Goal: Task Accomplishment & Management: Complete application form

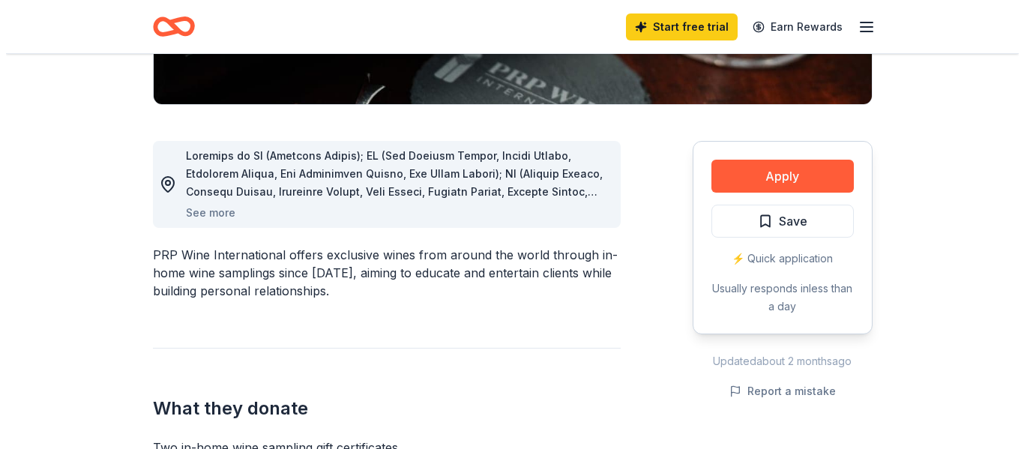
scroll to position [355, 0]
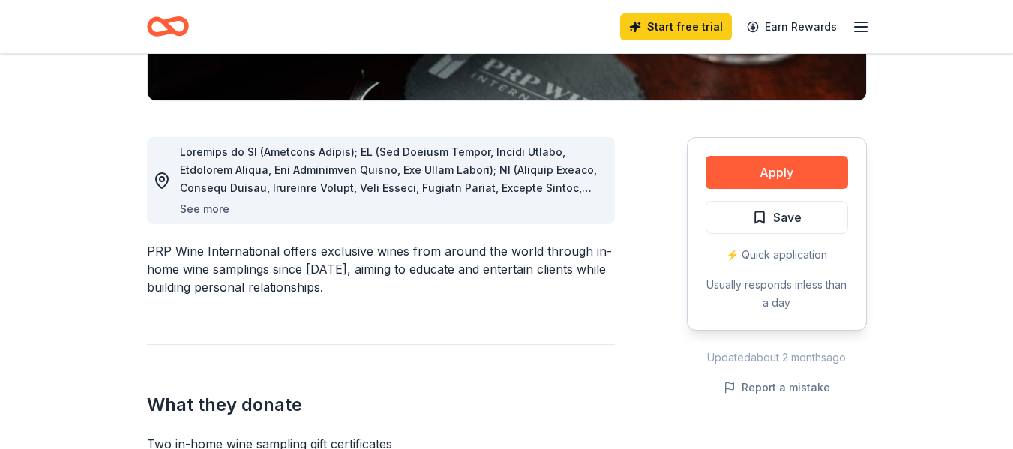
click at [196, 205] on button "See more" at bounding box center [204, 209] width 49 height 18
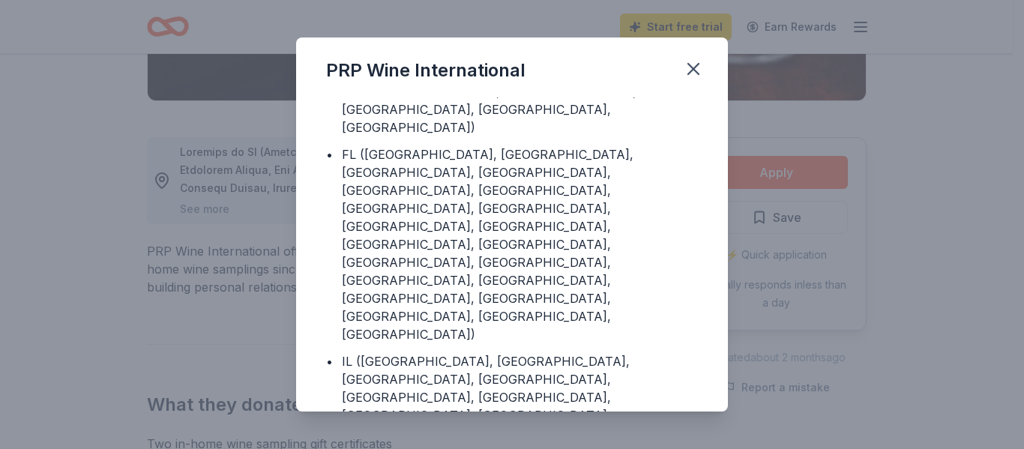
scroll to position [0, 0]
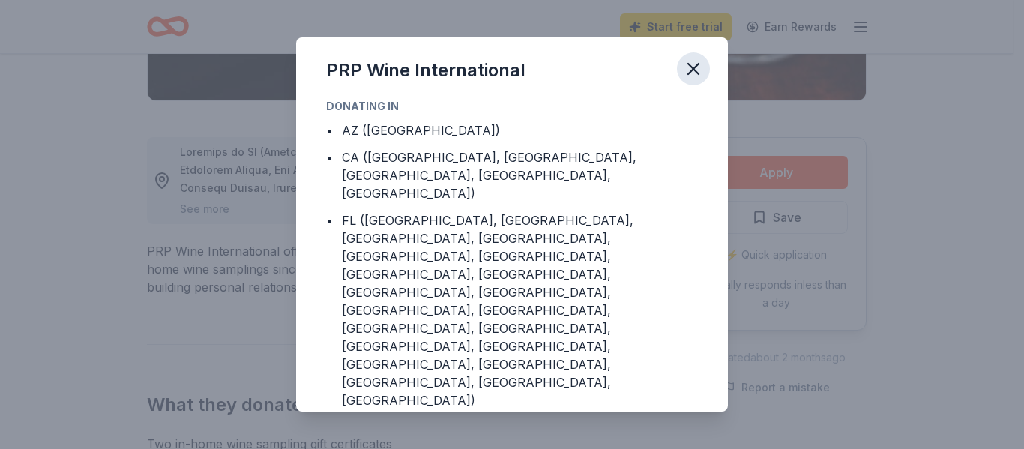
click at [689, 66] on icon "button" at bounding box center [693, 68] width 21 height 21
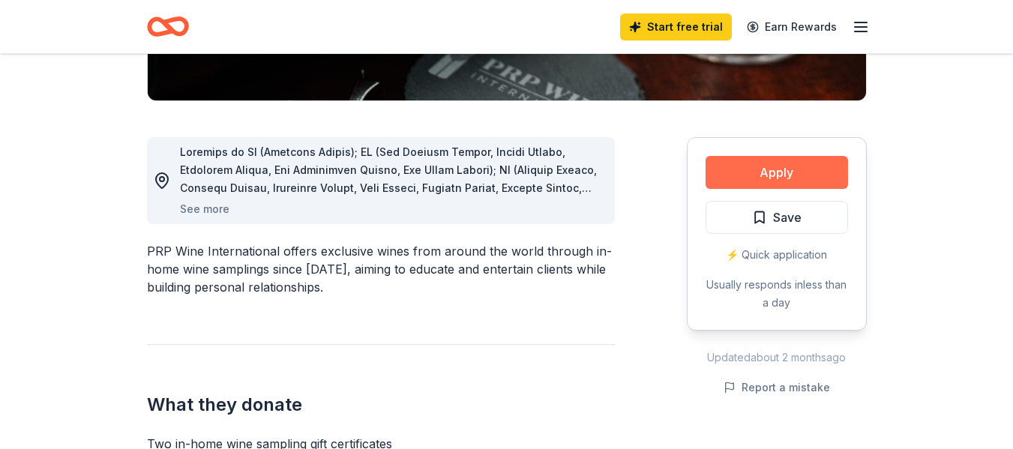
click at [743, 178] on button "Apply" at bounding box center [776, 172] width 142 height 33
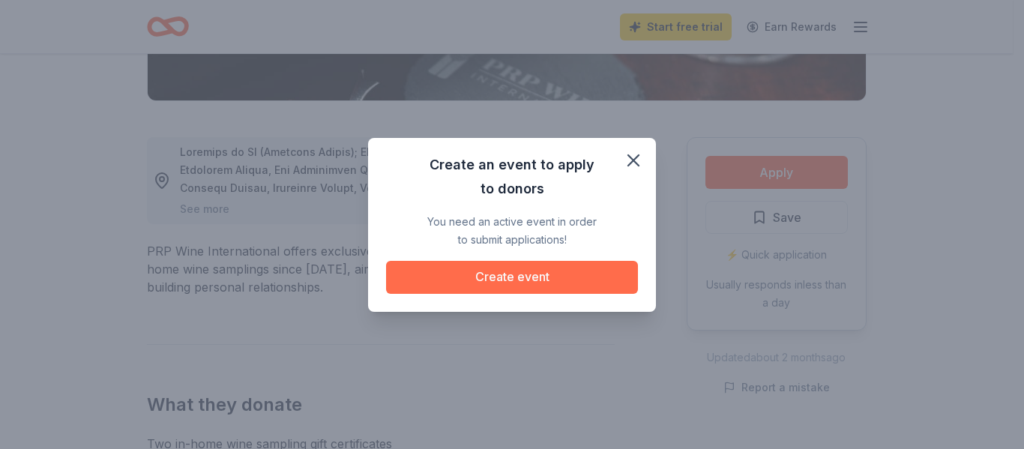
click at [517, 278] on button "Create event" at bounding box center [512, 277] width 252 height 33
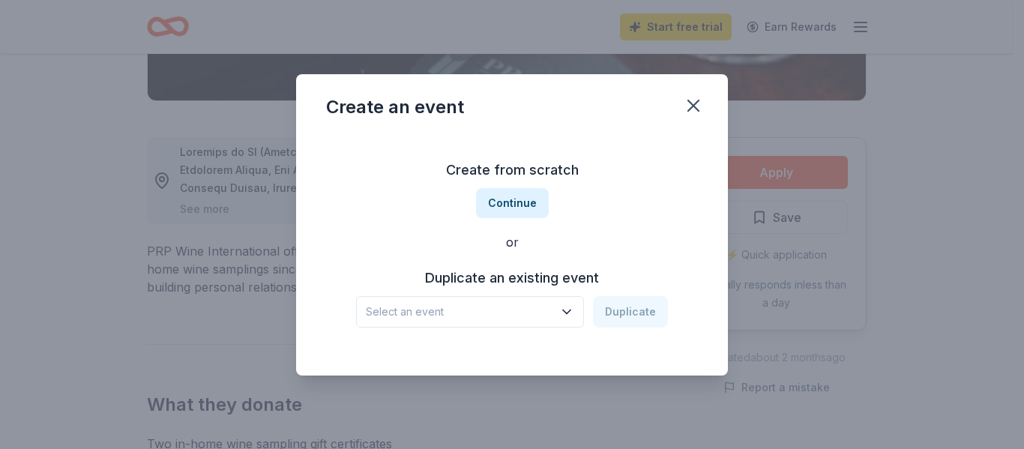
click at [570, 313] on icon "button" at bounding box center [566, 312] width 7 height 4
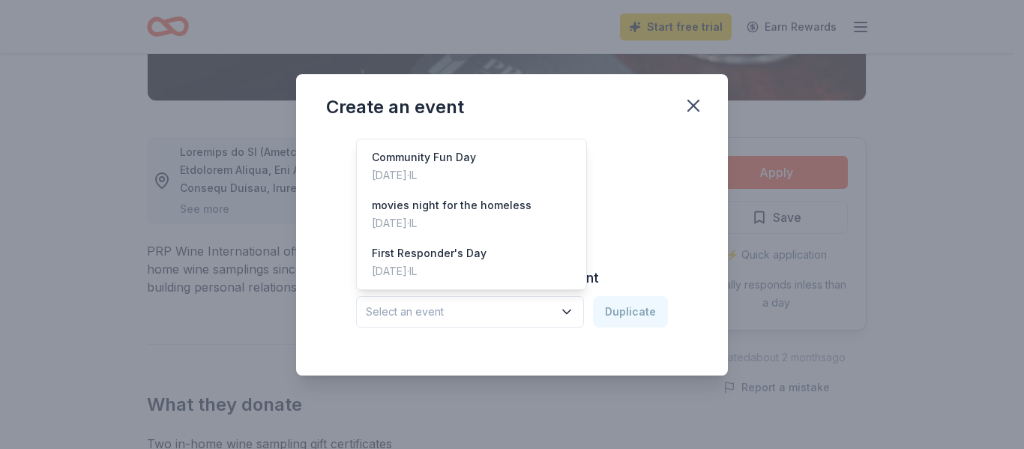
click at [671, 187] on div "Create from scratch Continue or Duplicate an existing event Select an event Dup…" at bounding box center [512, 242] width 372 height 217
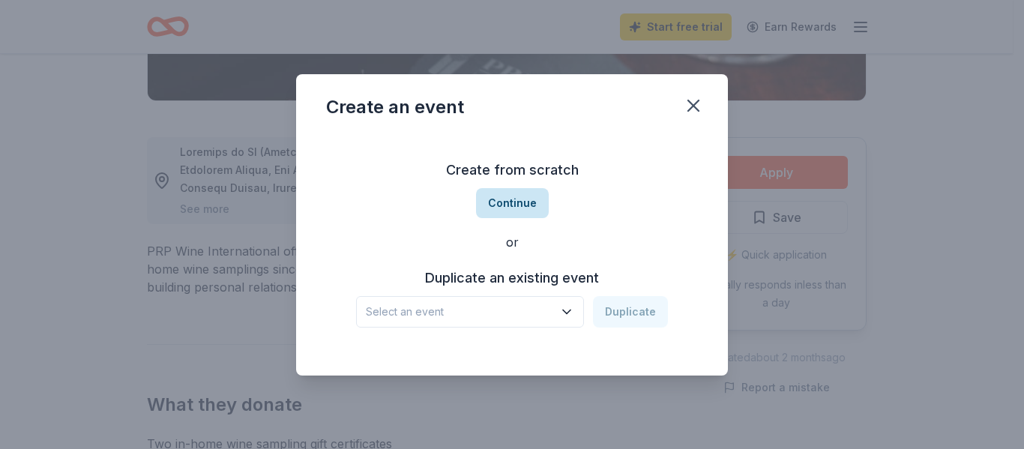
click at [509, 197] on button "Continue" at bounding box center [512, 203] width 73 height 30
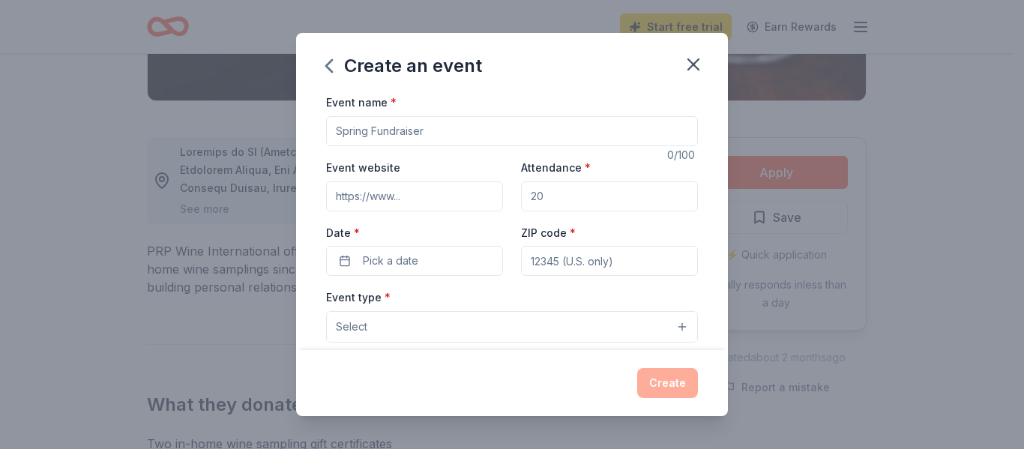
click at [442, 129] on input "Event name *" at bounding box center [512, 131] width 372 height 30
type input "Paint & Sip Fundraiser"
type input "100"
click at [361, 253] on button "Pick a date" at bounding box center [414, 261] width 177 height 30
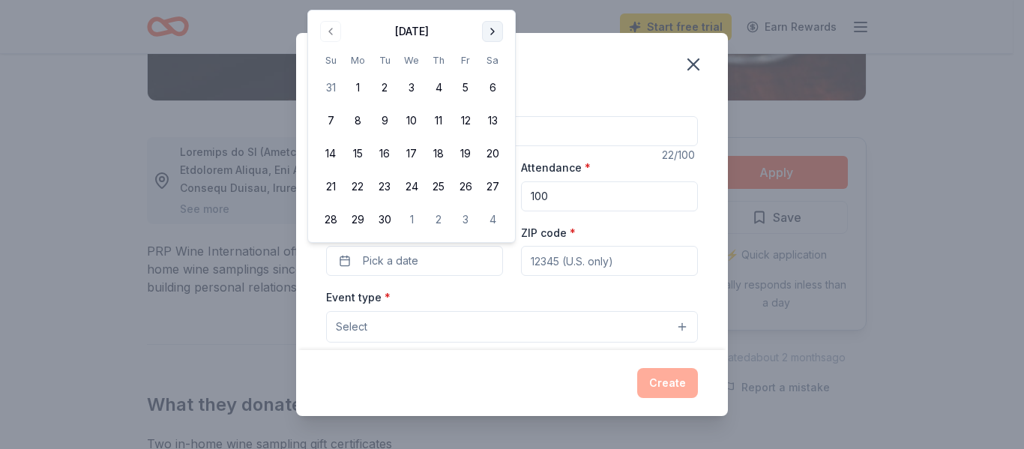
click at [492, 25] on button "Go to next month" at bounding box center [492, 31] width 21 height 21
click at [491, 148] on button "18" at bounding box center [492, 153] width 27 height 27
click at [563, 253] on input "ZIP code *" at bounding box center [609, 261] width 177 height 30
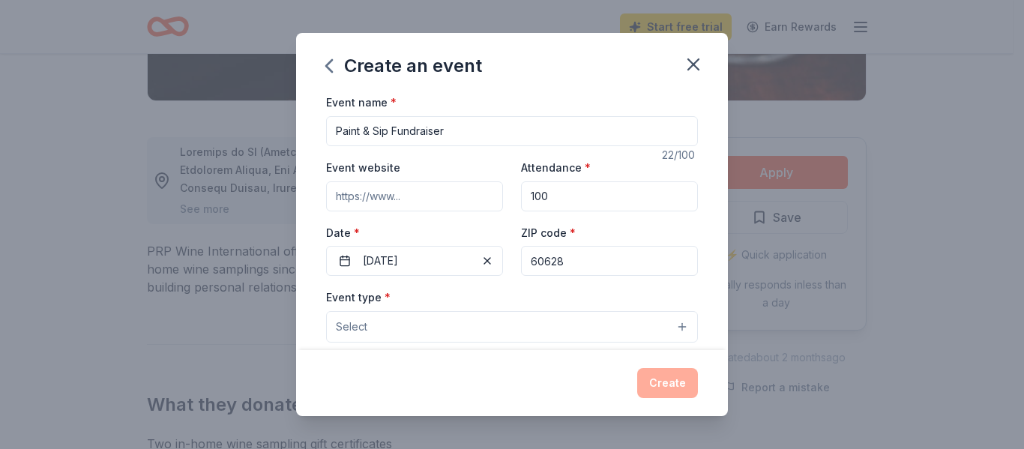
type input "60628"
click at [634, 328] on button "Select" at bounding box center [512, 326] width 372 height 31
click at [665, 324] on button "Select" at bounding box center [512, 326] width 372 height 31
click at [354, 320] on span "Select" at bounding box center [351, 327] width 31 height 18
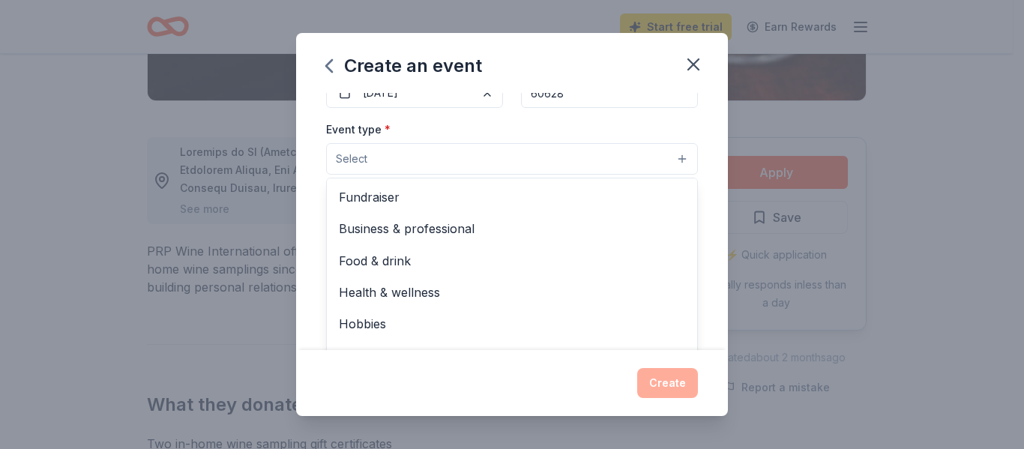
scroll to position [175, 0]
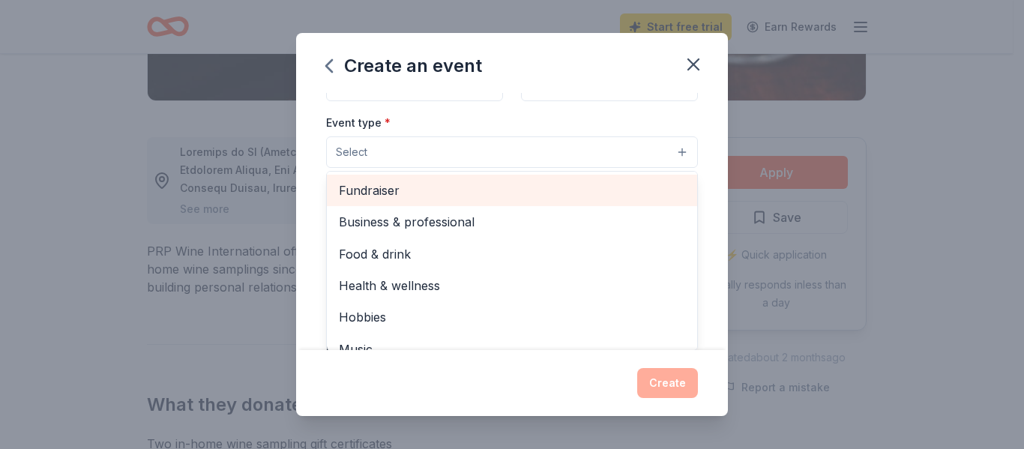
click at [367, 190] on span "Fundraiser" at bounding box center [512, 190] width 346 height 19
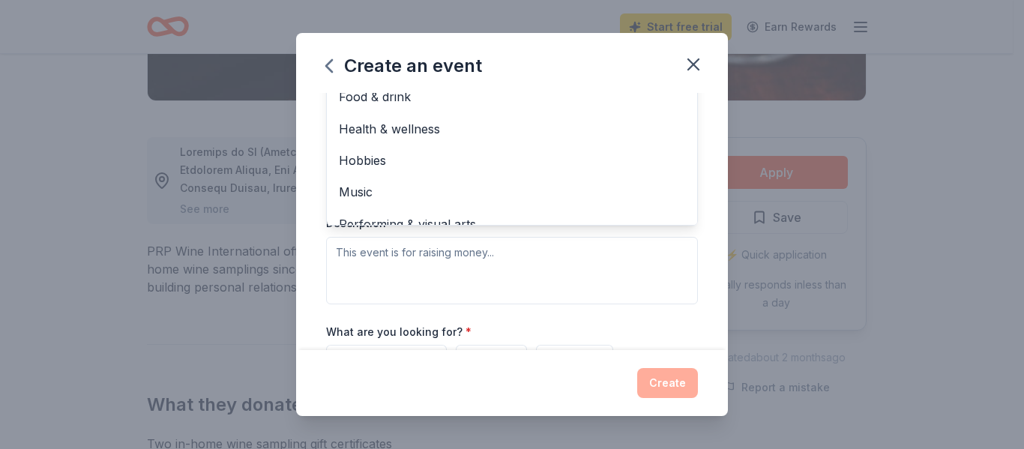
scroll to position [334, 0]
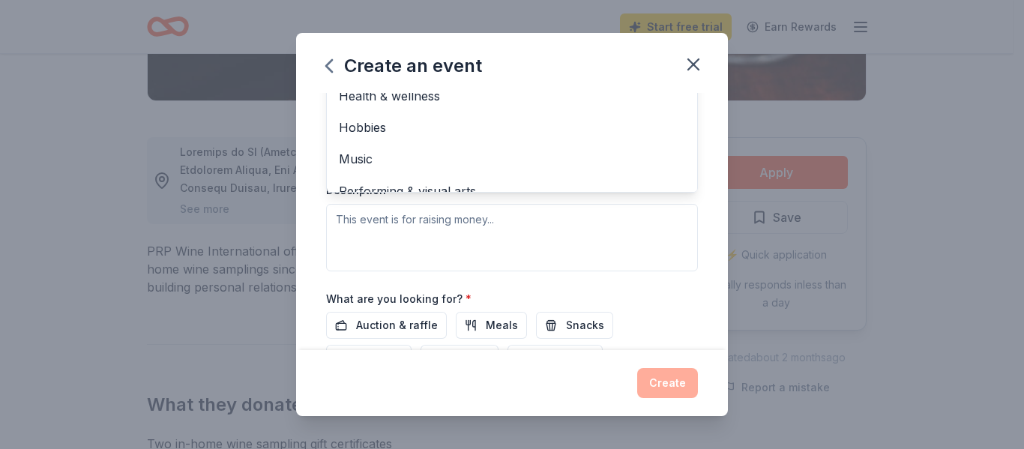
click at [352, 226] on div "Event type * Fundraiser Business & professional Food & drink Health & wellness …" at bounding box center [512, 112] width 372 height 317
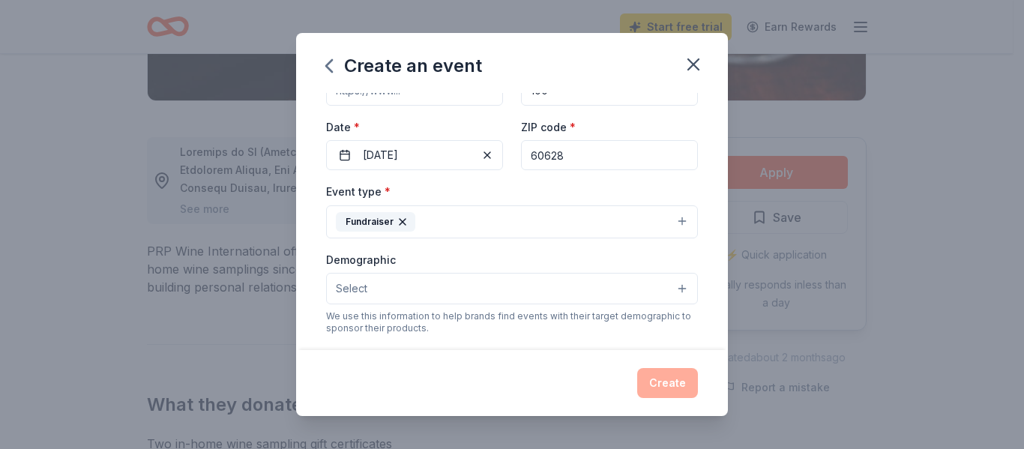
click at [363, 284] on span "Select" at bounding box center [351, 289] width 31 height 18
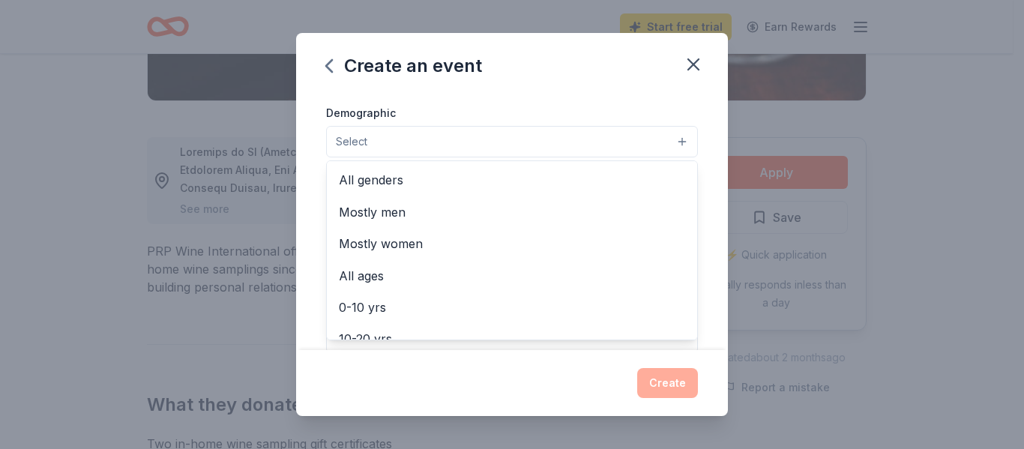
scroll to position [248, 0]
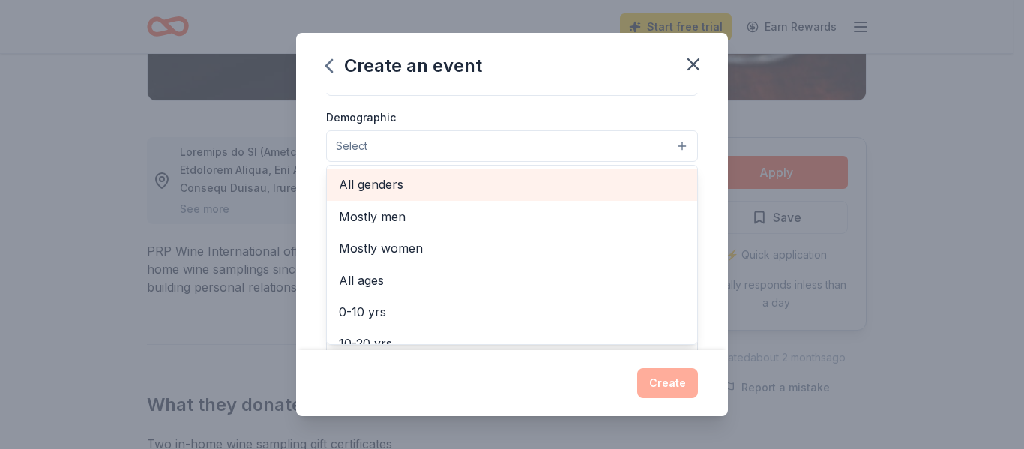
click at [397, 182] on span "All genders" at bounding box center [512, 184] width 346 height 19
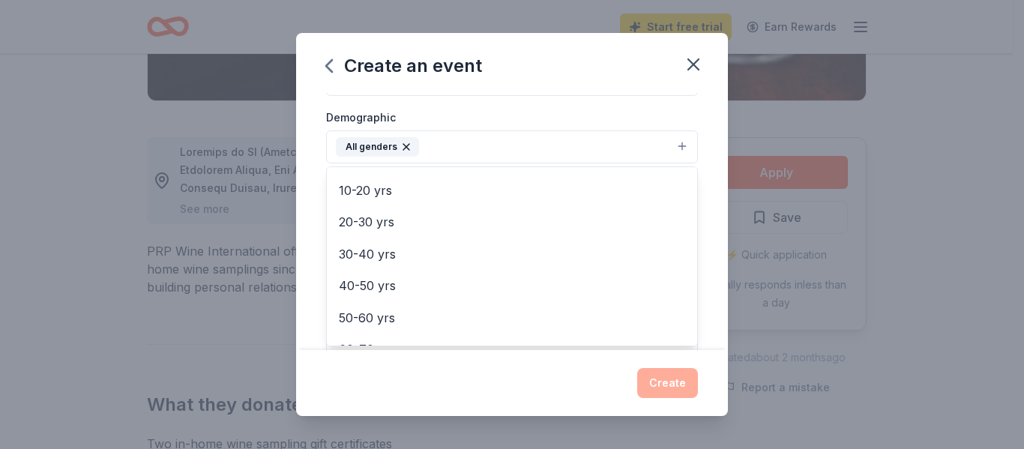
scroll to position [127, 0]
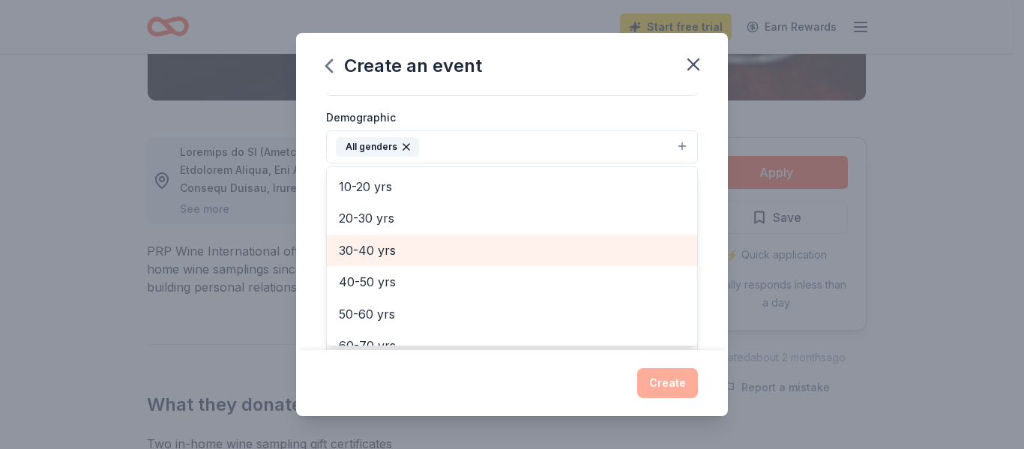
click at [385, 249] on span "30-40 yrs" at bounding box center [512, 250] width 346 height 19
click at [385, 249] on span "40-50 yrs" at bounding box center [512, 250] width 346 height 19
click at [385, 249] on span "50-60 yrs" at bounding box center [512, 250] width 346 height 19
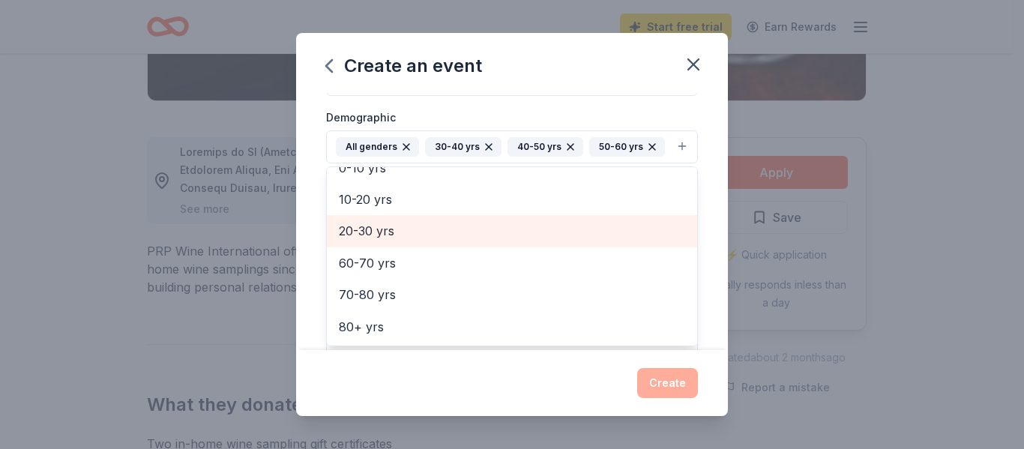
scroll to position [114, 0]
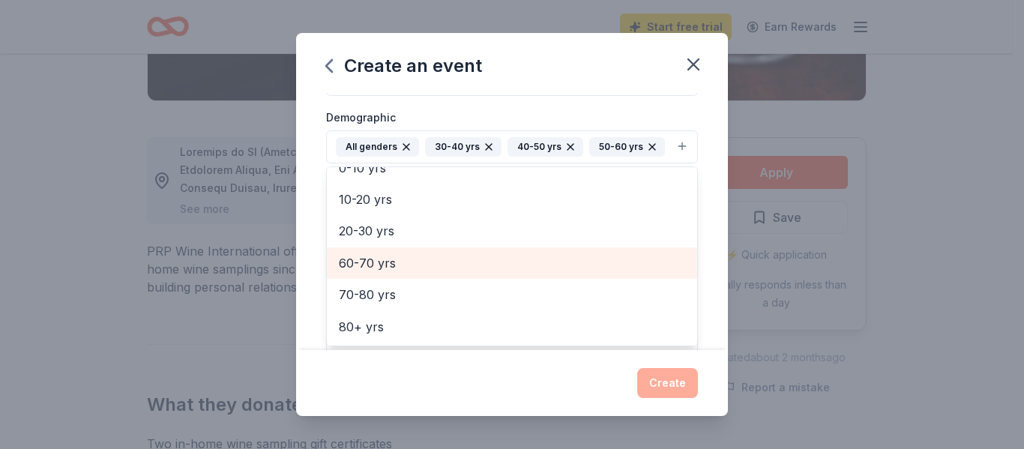
click at [378, 273] on span "60-70 yrs" at bounding box center [512, 262] width 346 height 19
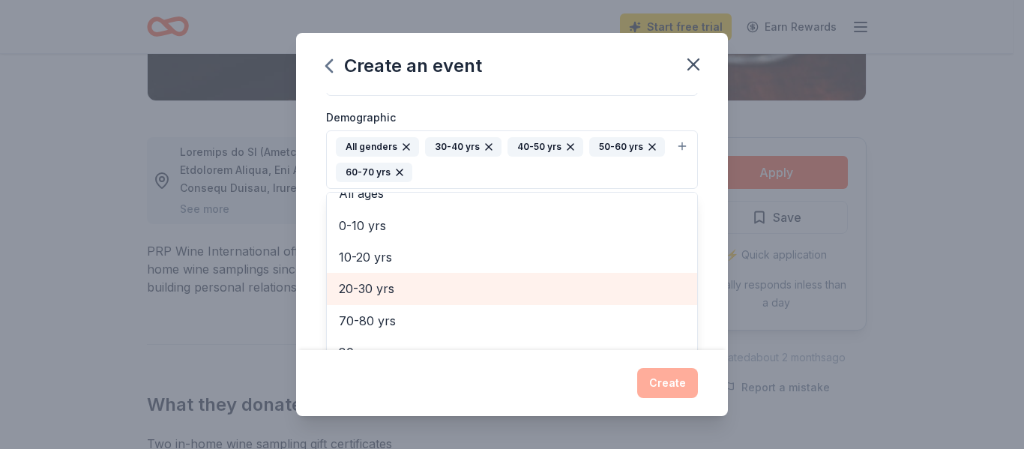
scroll to position [82, 0]
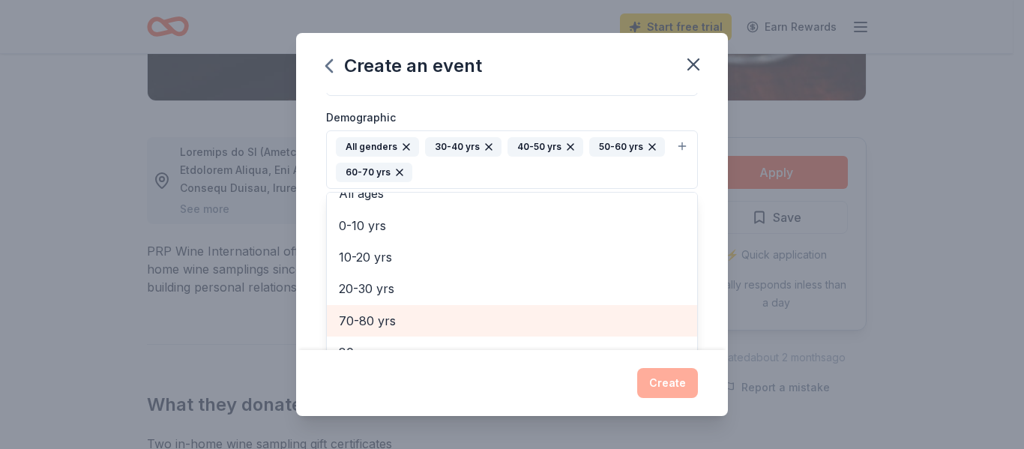
click at [372, 314] on span "70-80 yrs" at bounding box center [512, 320] width 346 height 19
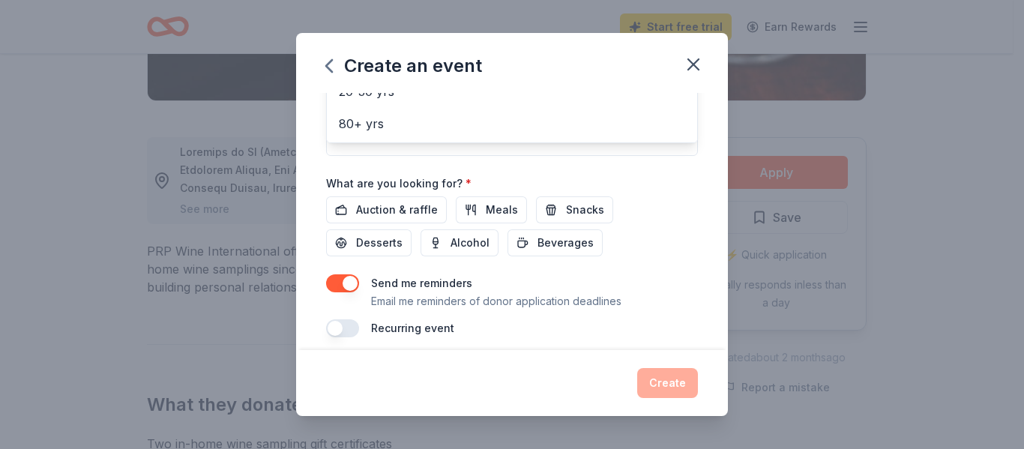
scroll to position [481, 0]
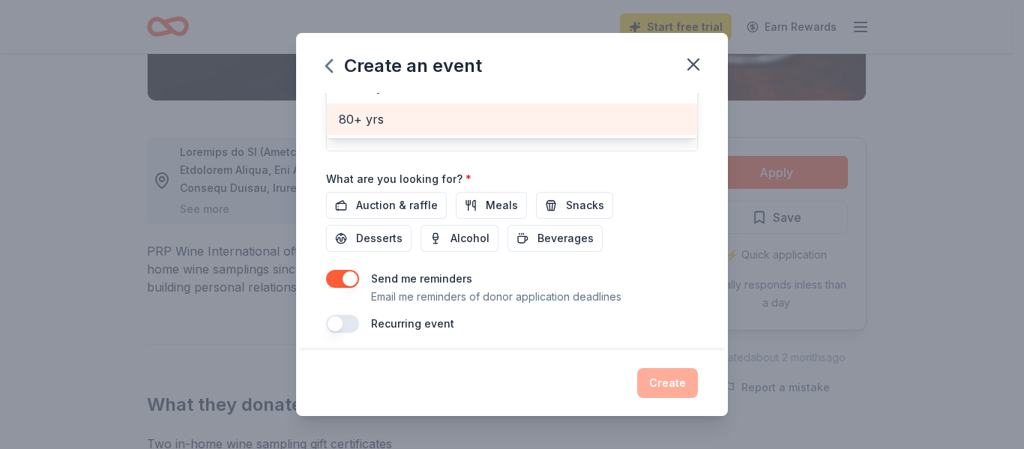
click at [345, 118] on span "80+ yrs" at bounding box center [512, 118] width 346 height 19
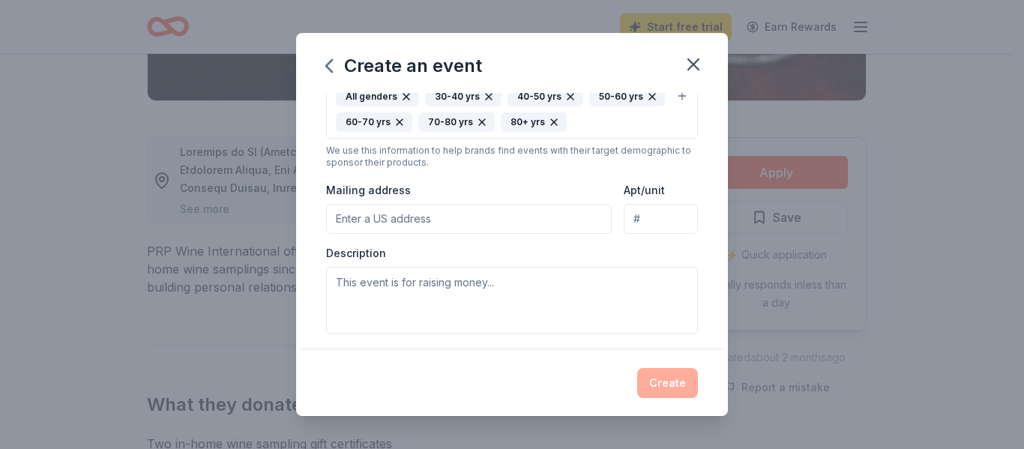
scroll to position [322, 0]
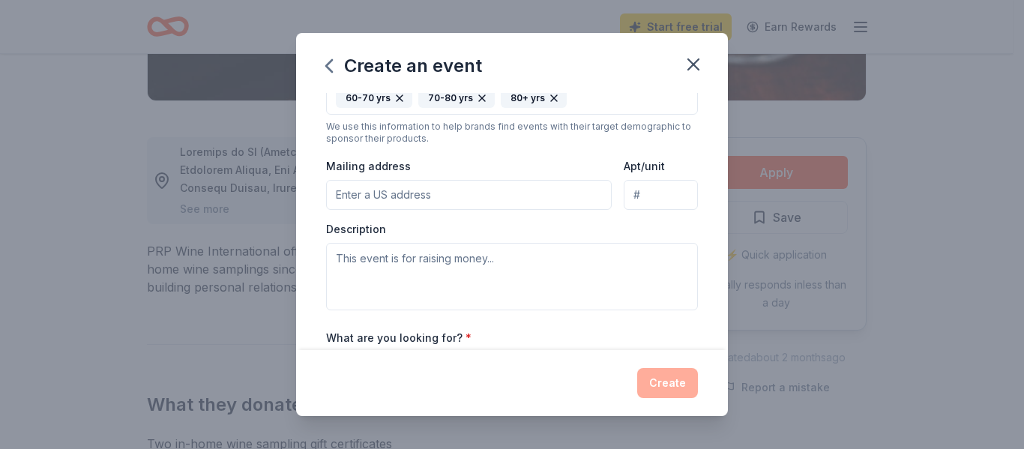
click at [515, 192] on input "Mailing address" at bounding box center [469, 195] width 286 height 30
type input "12131 S. Perry Avenue"
type input "2nd Floor"
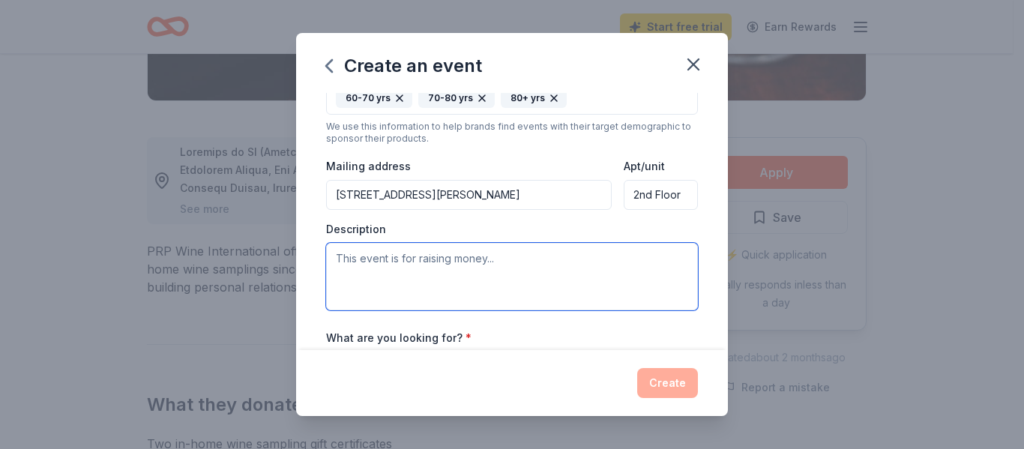
click at [558, 256] on textarea at bounding box center [512, 276] width 372 height 67
click at [624, 258] on textarea "This event is to raise funds for the WE Organization's reentry program." at bounding box center [512, 276] width 372 height 67
click at [455, 275] on textarea "This event is to raise funds for the WE Organization's unhoused program." at bounding box center [512, 276] width 372 height 67
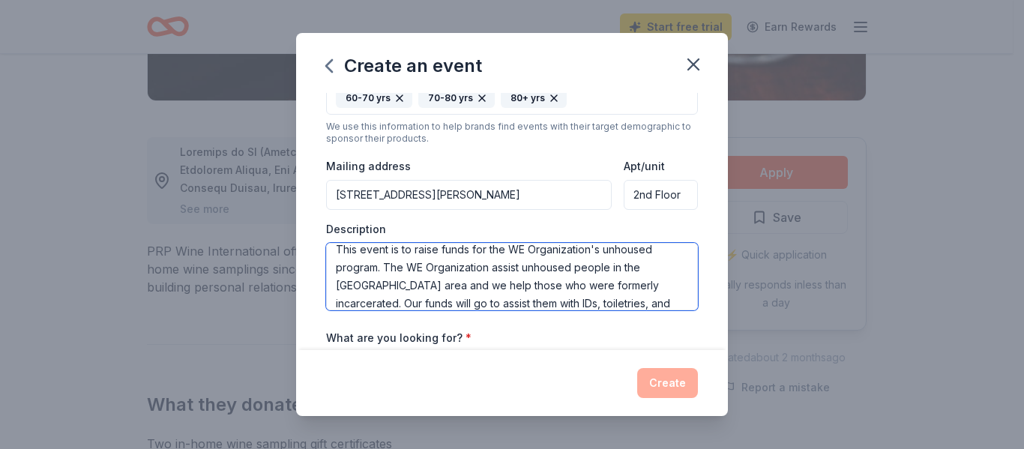
scroll to position [27, 0]
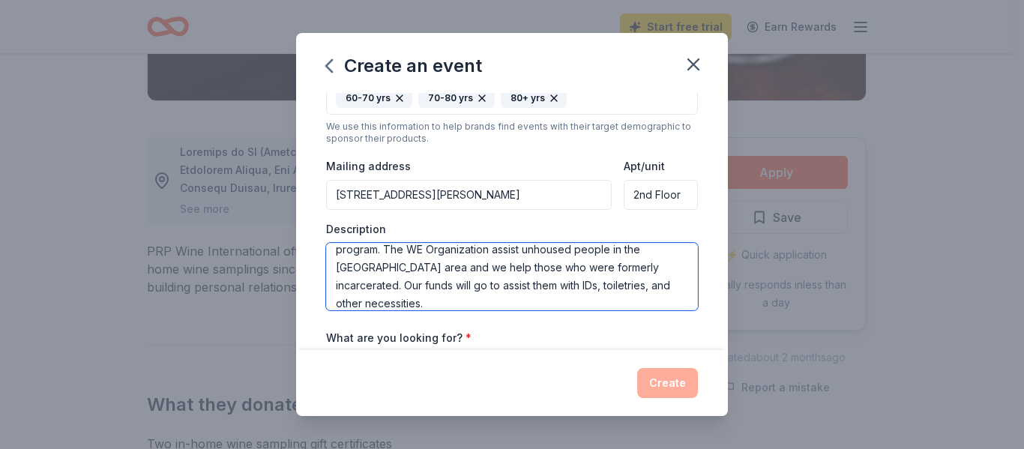
type textarea "This event is to raise funds for the WE Organization's unhoused program. The WE…"
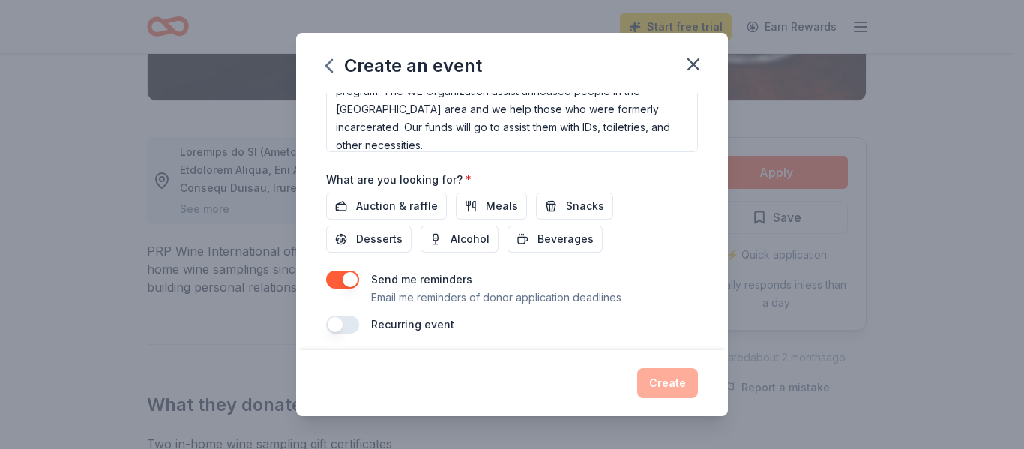
scroll to position [488, 0]
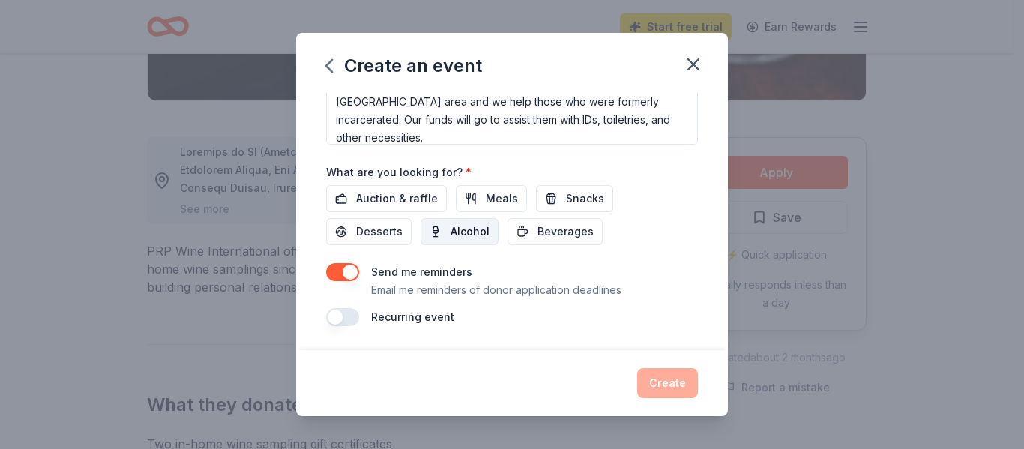
click at [461, 228] on span "Alcohol" at bounding box center [469, 232] width 39 height 18
click at [677, 376] on button "Create" at bounding box center [667, 383] width 61 height 30
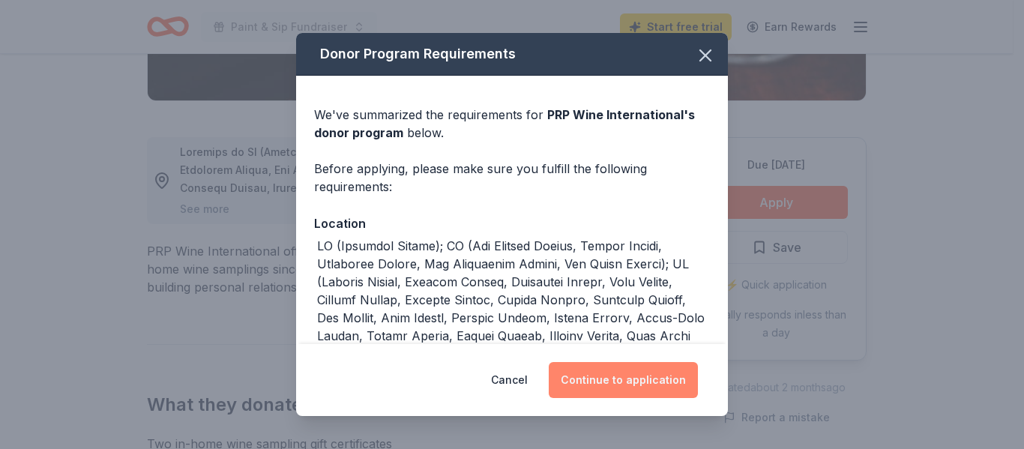
click at [636, 373] on button "Continue to application" at bounding box center [623, 380] width 149 height 36
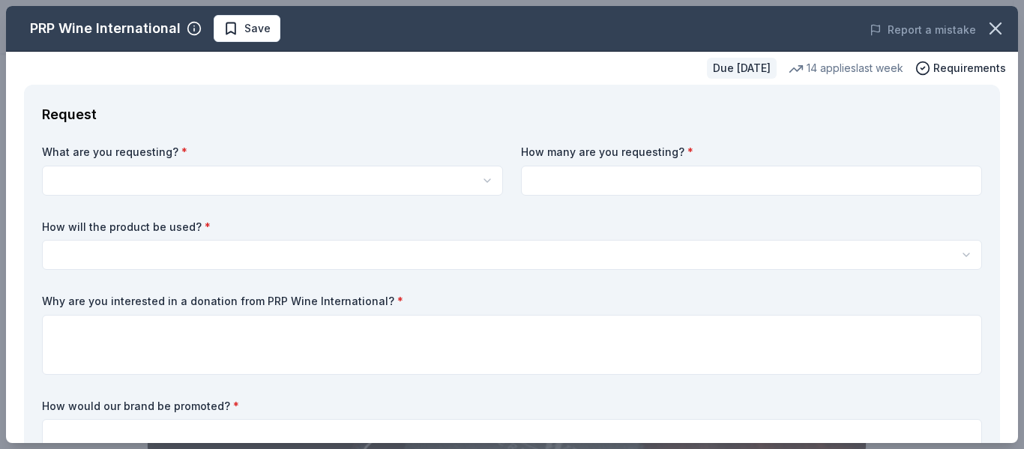
click at [448, 178] on html "Paint & Sip Fundraiser Start free trial Earn Rewards Due in 54 days Share PRP W…" at bounding box center [512, 224] width 1024 height 449
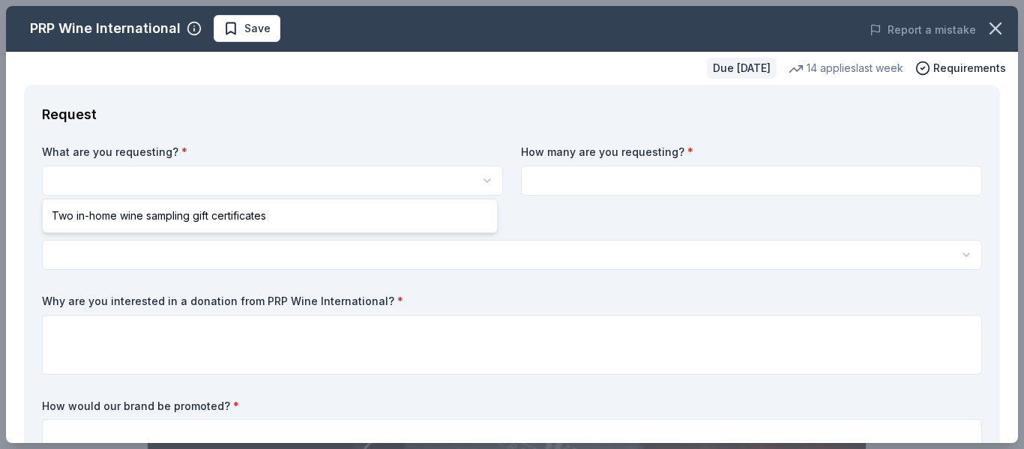
select select "Two in-home wine sampling gift certificates"
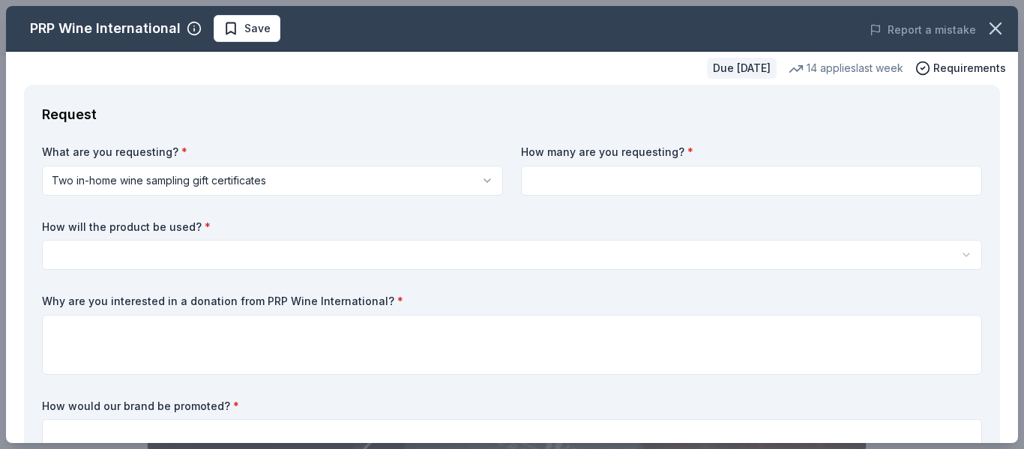
click at [579, 194] on input at bounding box center [751, 181] width 461 height 30
type input "1"
type input "20"
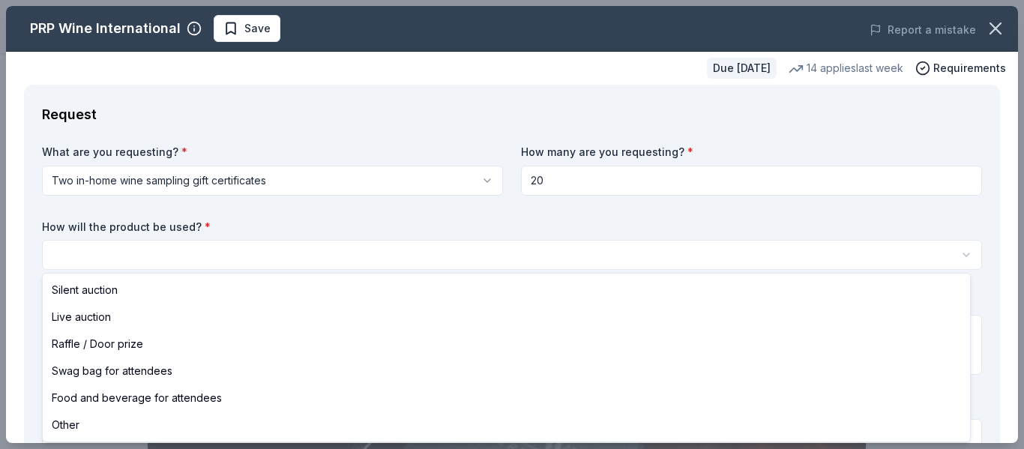
click at [322, 265] on html "Paint & Sip Fundraiser Save Apply Due in 54 days Share PRP Wine International N…" at bounding box center [512, 224] width 1024 height 449
select select "foodAndBeverage"
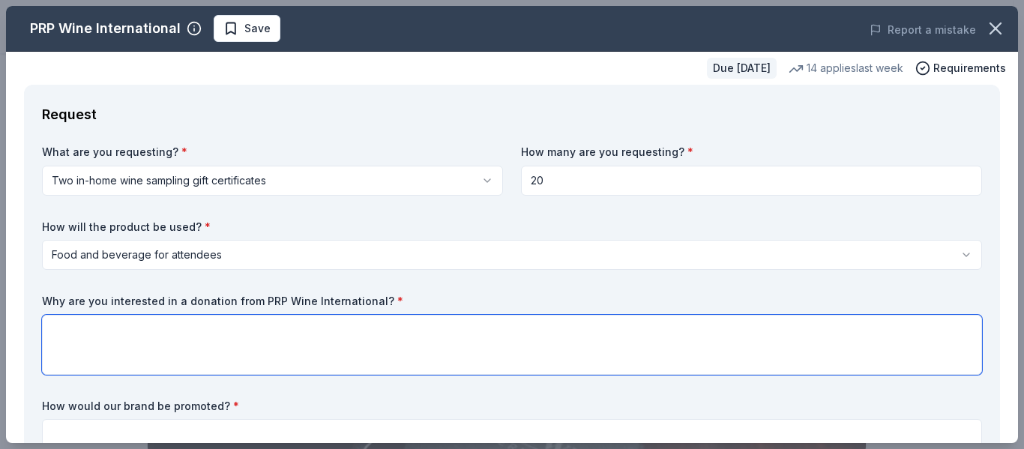
click at [162, 331] on textarea at bounding box center [512, 345] width 940 height 60
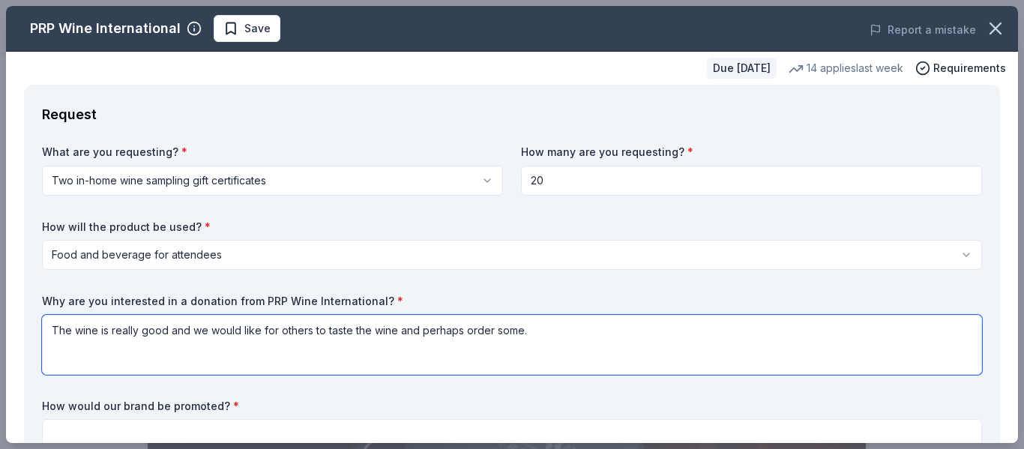
type textarea "The wine is really good and we would like for others to taste the wine and perh…"
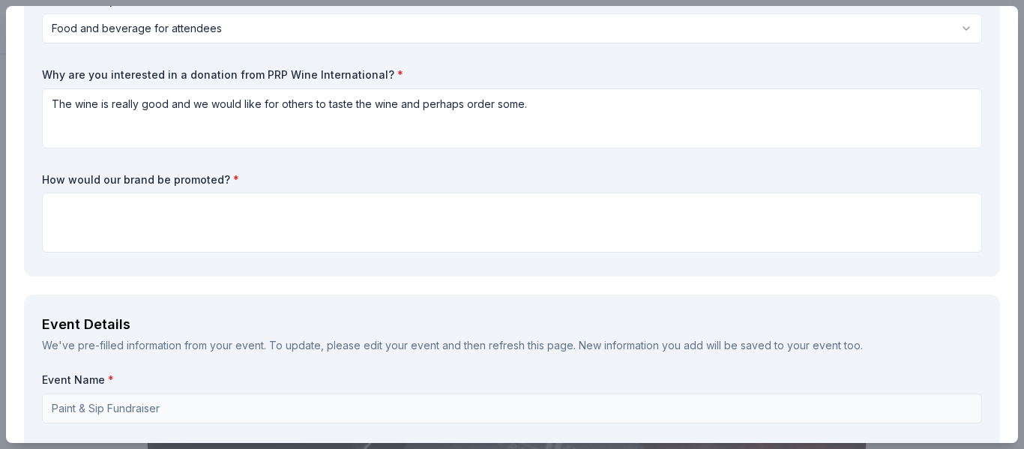
scroll to position [235, 0]
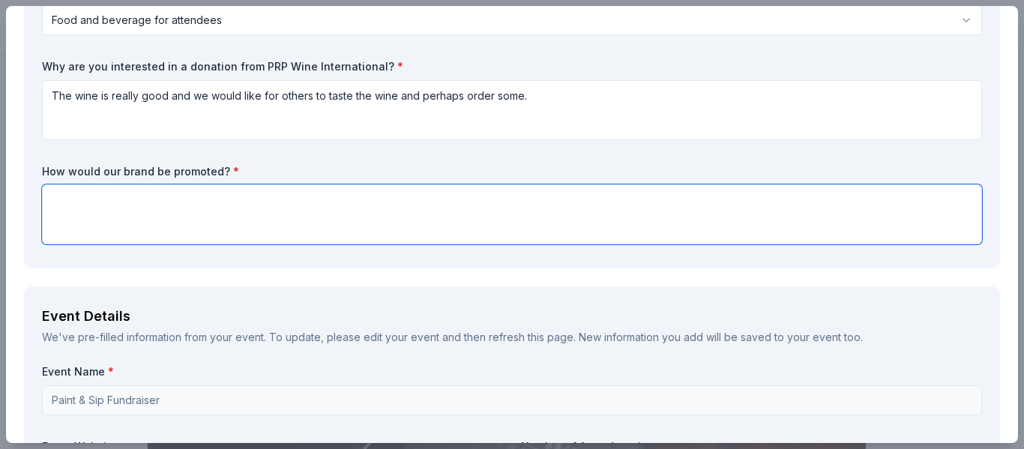
click at [310, 213] on textarea at bounding box center [512, 214] width 940 height 60
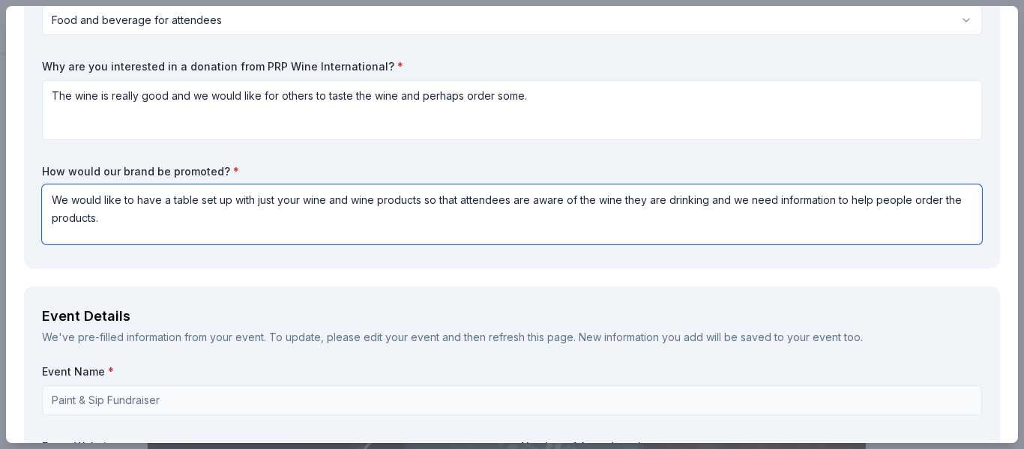
type textarea "We would like to have a table set up with just your wine and wine products so t…"
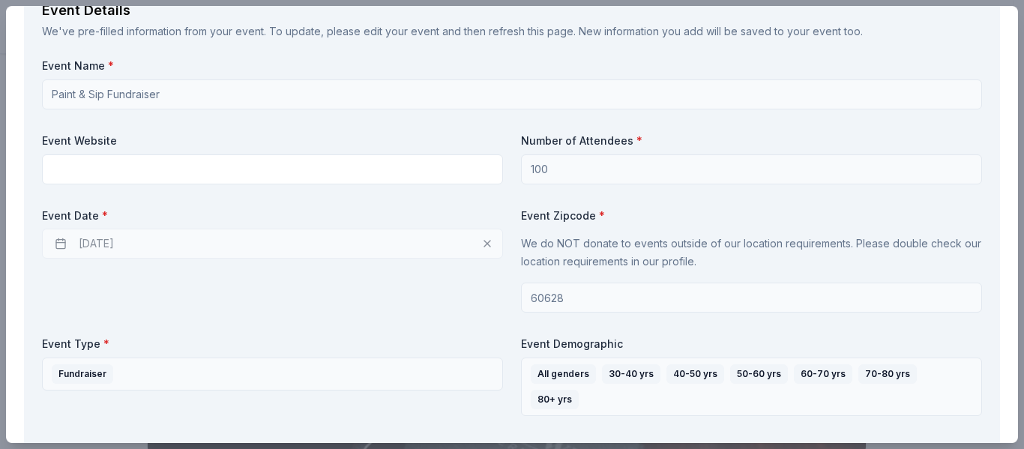
scroll to position [545, 0]
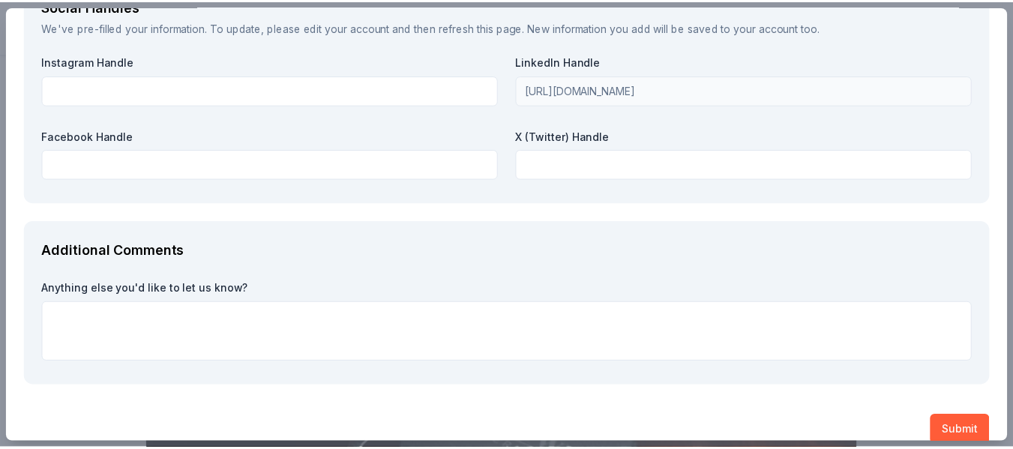
scroll to position [1857, 0]
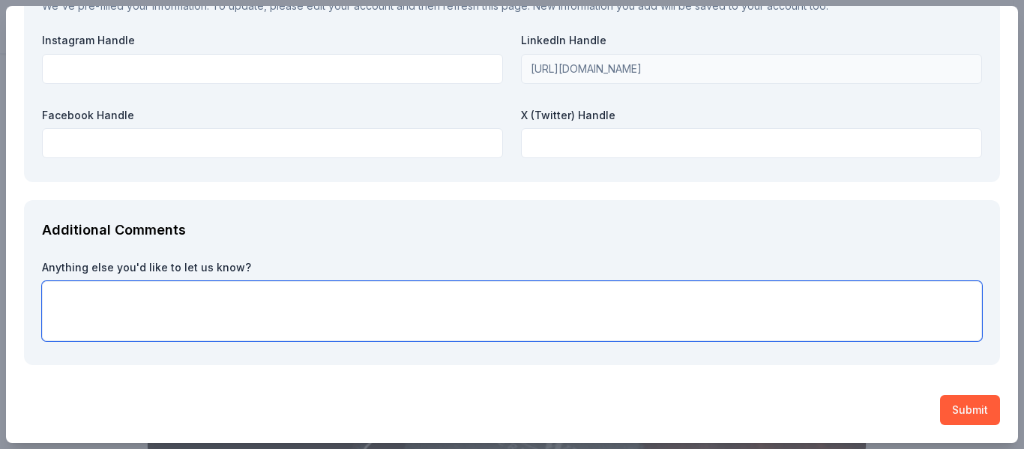
click at [380, 314] on textarea at bounding box center [512, 311] width 940 height 60
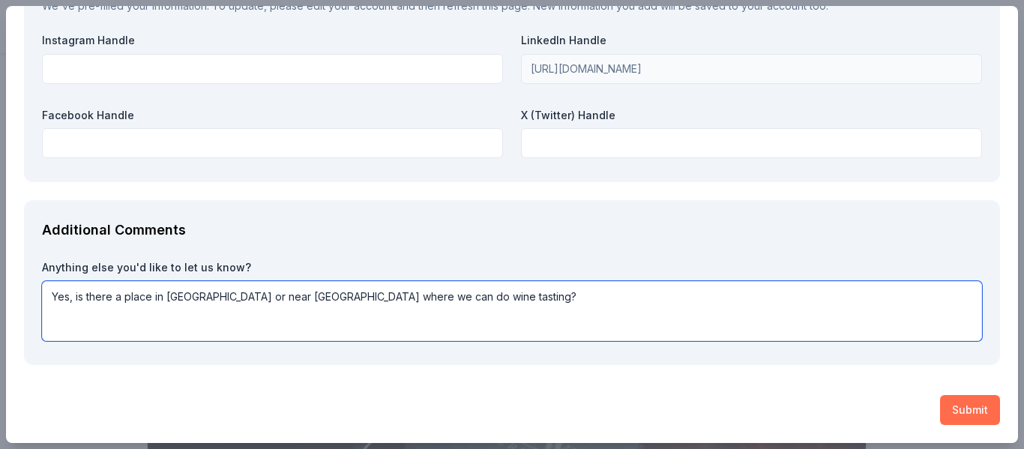
type textarea "Yes, is there a place in Chicago or near Chicago where we can do wine tasting?"
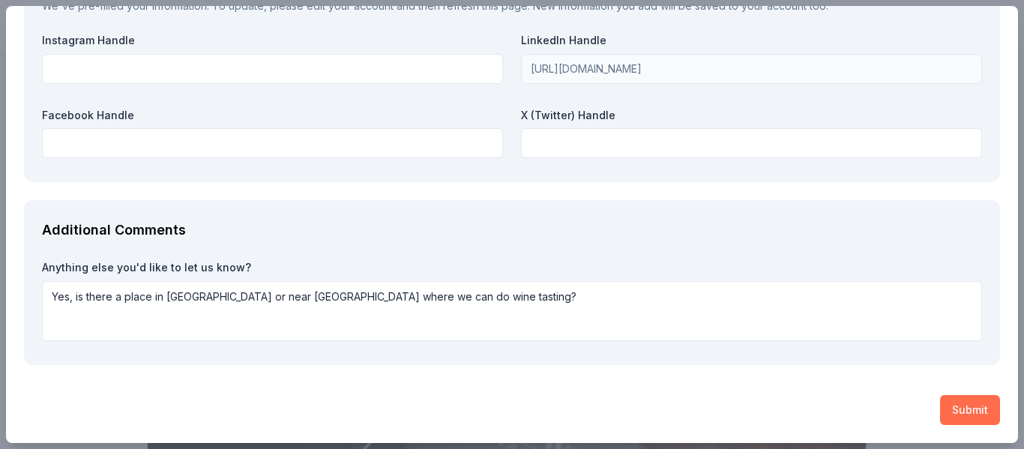
click at [949, 403] on button "Submit" at bounding box center [970, 410] width 60 height 30
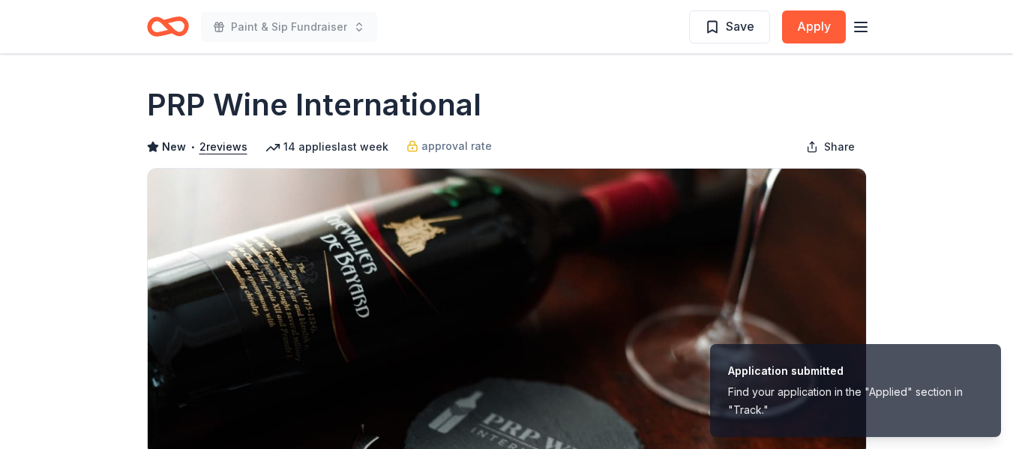
scroll to position [0, 0]
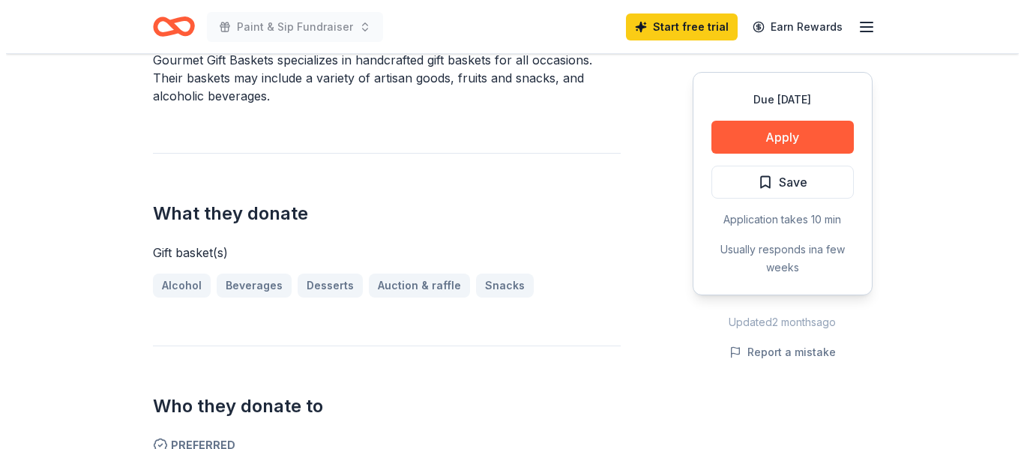
scroll to position [485, 0]
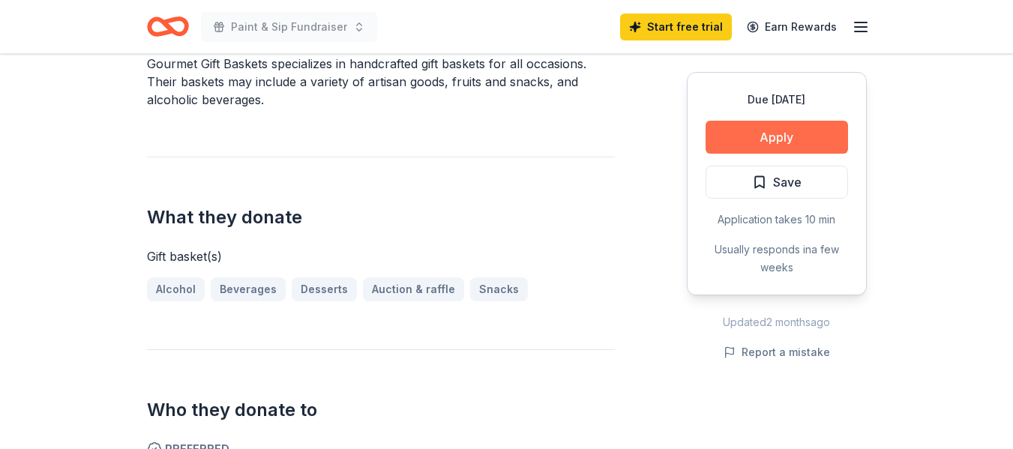
click at [780, 131] on button "Apply" at bounding box center [776, 137] width 142 height 33
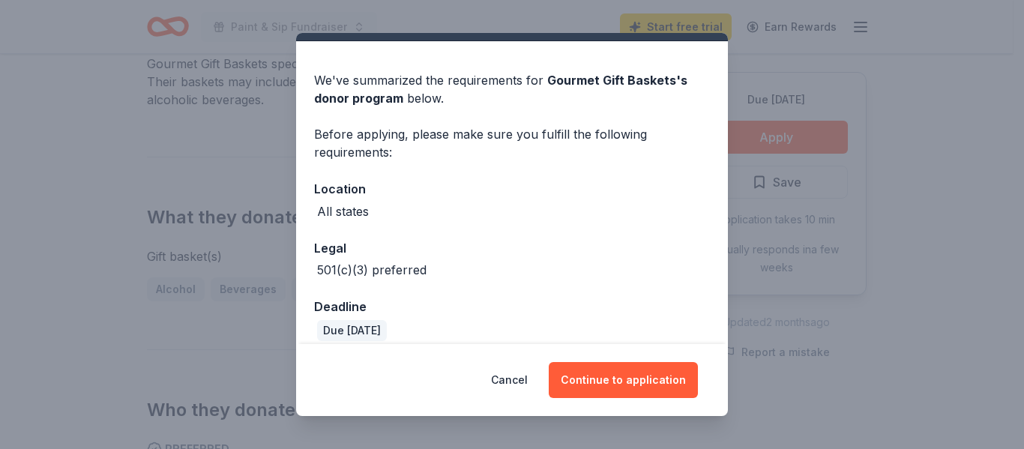
scroll to position [49, 0]
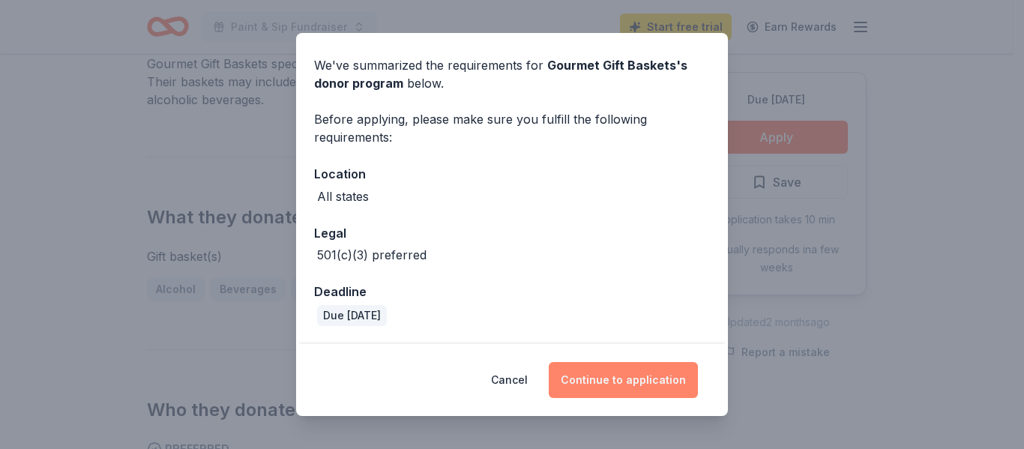
click at [636, 380] on button "Continue to application" at bounding box center [623, 380] width 149 height 36
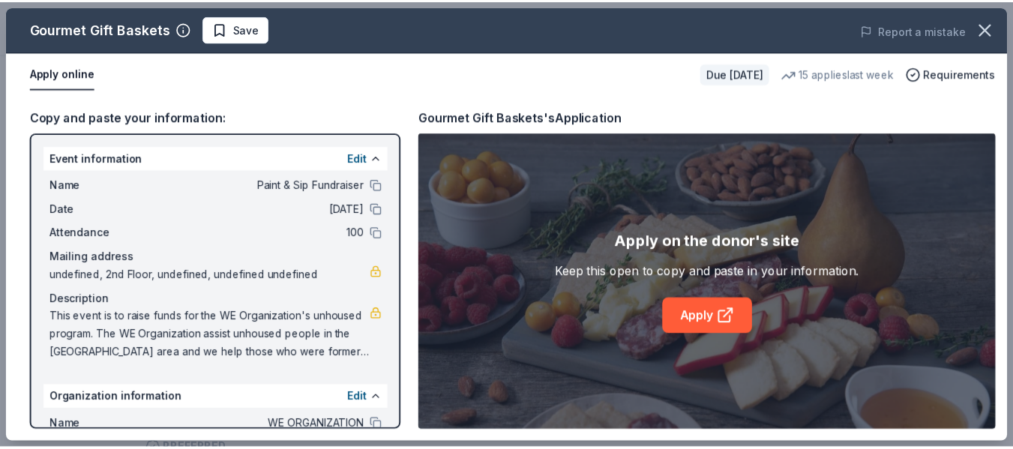
scroll to position [130, 0]
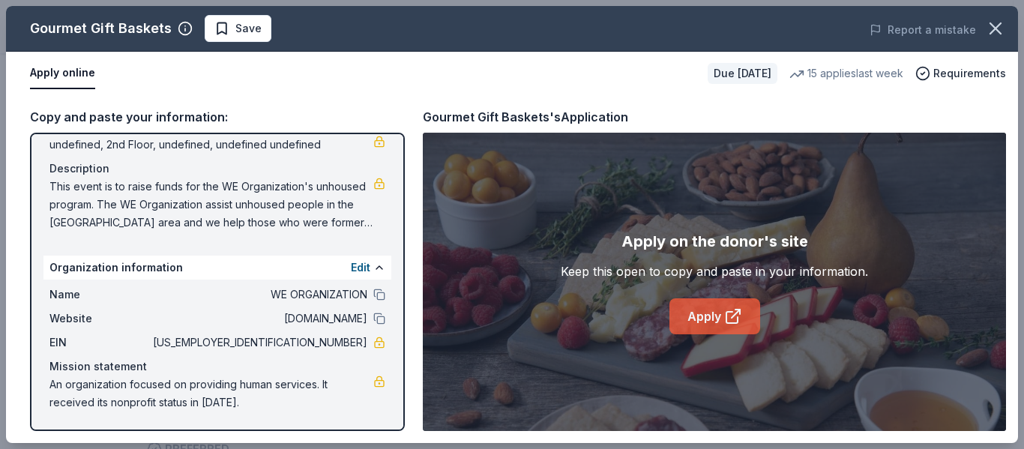
click at [712, 321] on link "Apply" at bounding box center [714, 316] width 91 height 36
click at [235, 28] on span "Save" at bounding box center [248, 28] width 26 height 18
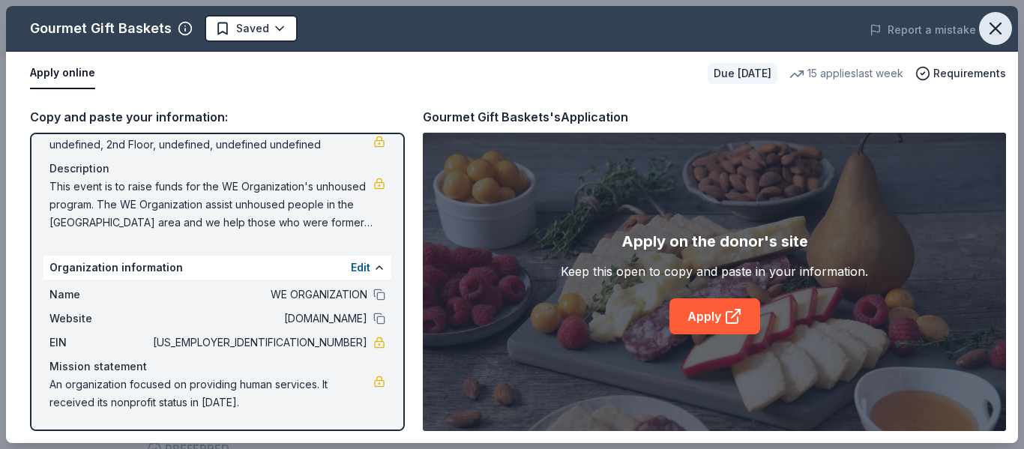
click at [1003, 24] on icon "button" at bounding box center [995, 28] width 21 height 21
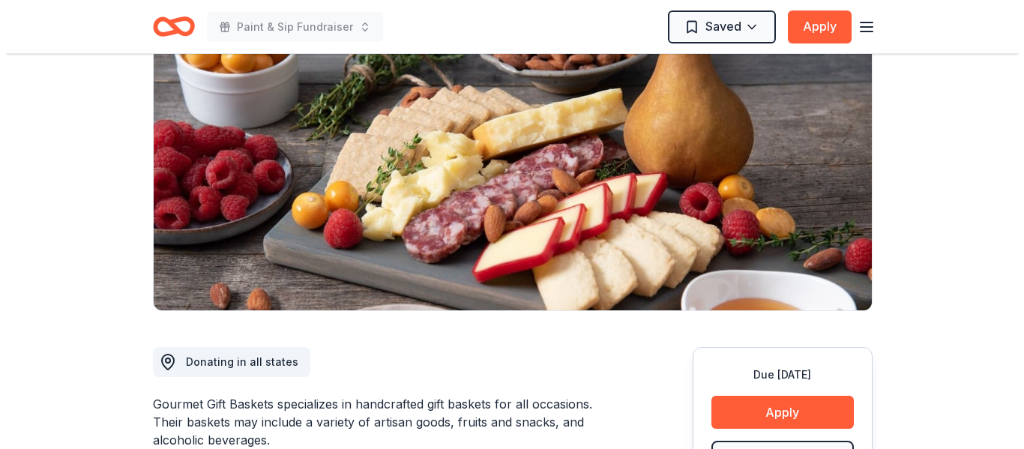
scroll to position [0, 0]
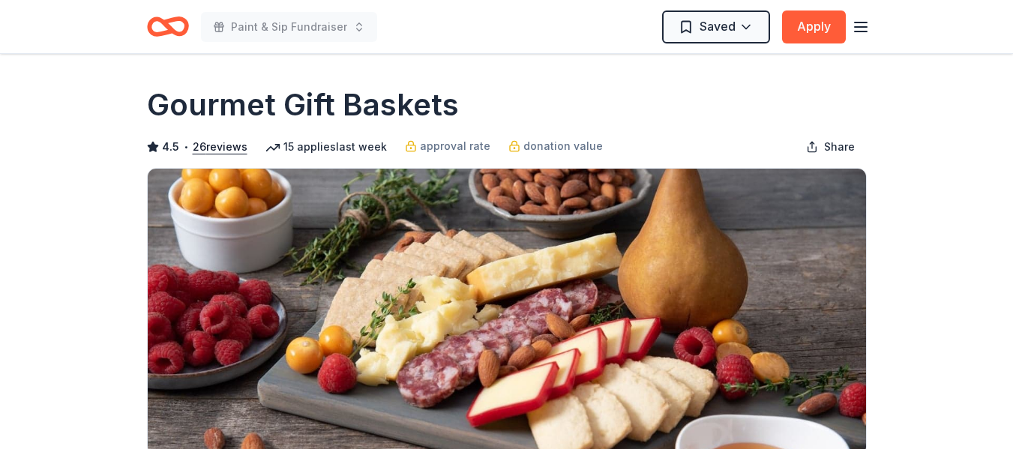
click at [858, 28] on icon "button" at bounding box center [861, 27] width 18 height 18
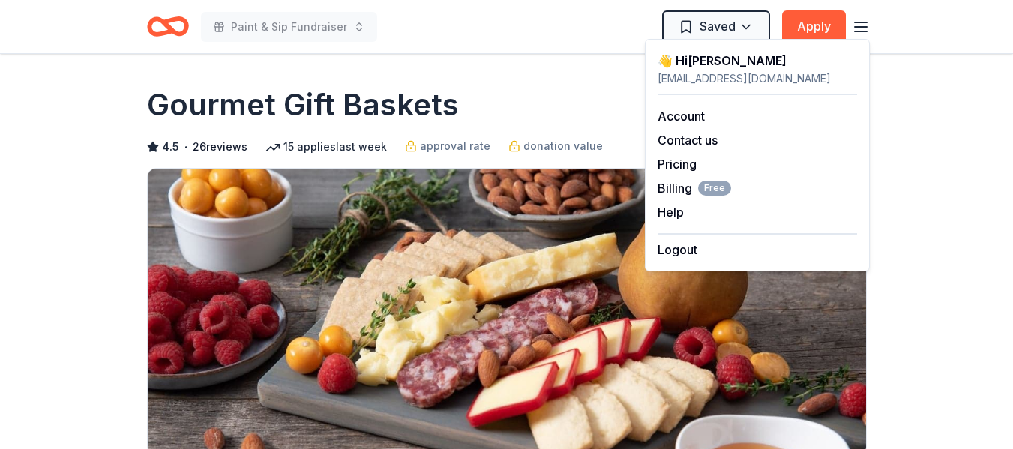
click at [858, 28] on icon "button" at bounding box center [861, 27] width 18 height 18
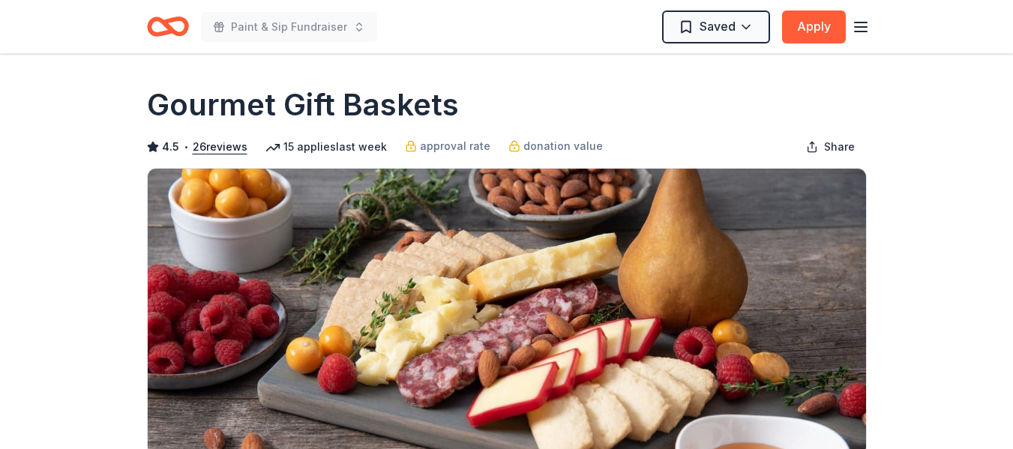
click at [174, 25] on icon "Home" at bounding box center [168, 26] width 42 height 35
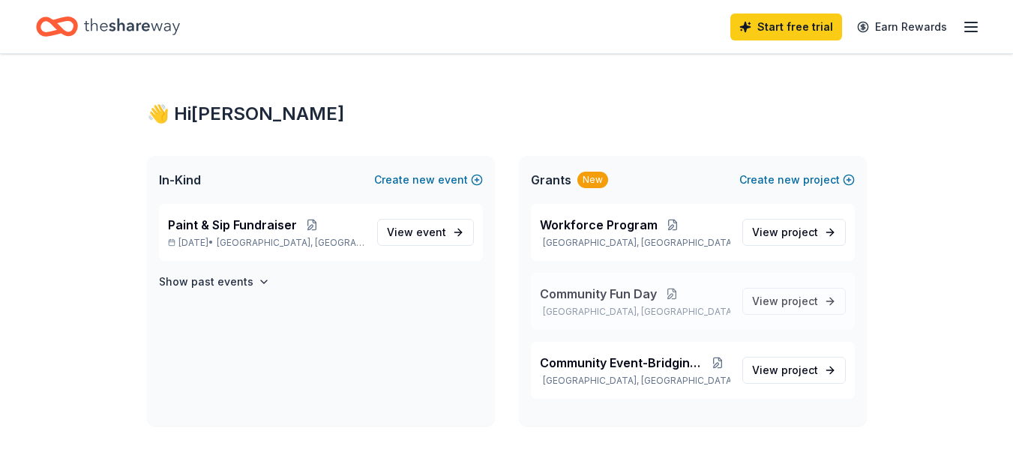
click at [670, 296] on button at bounding box center [672, 294] width 30 height 12
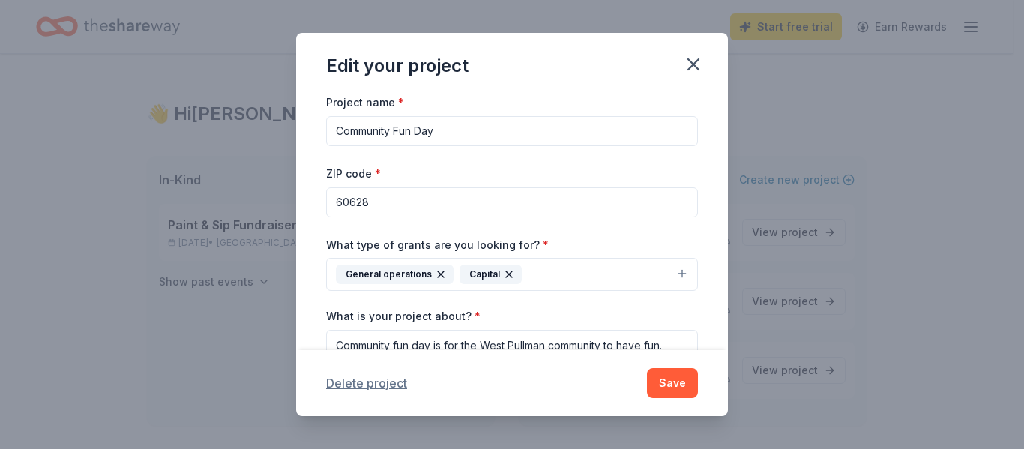
click at [374, 387] on button "Delete project" at bounding box center [366, 383] width 81 height 18
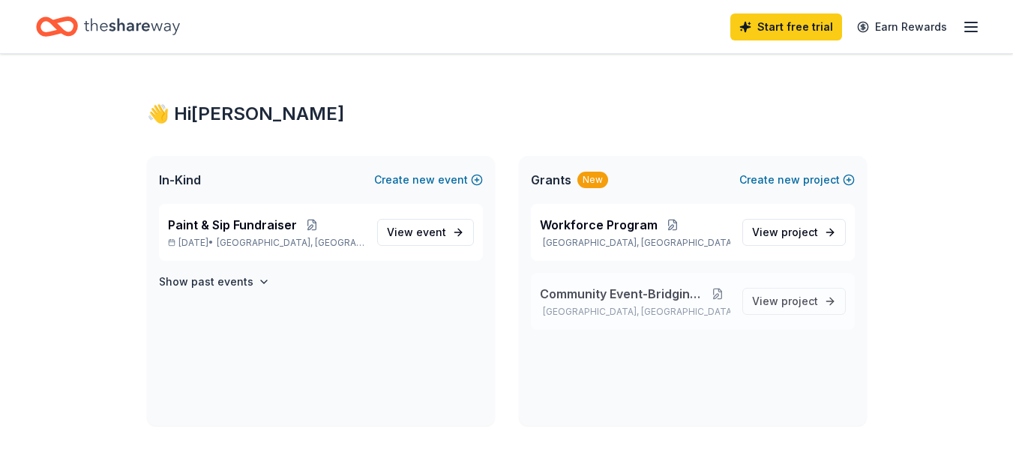
click at [718, 295] on button at bounding box center [717, 294] width 24 height 12
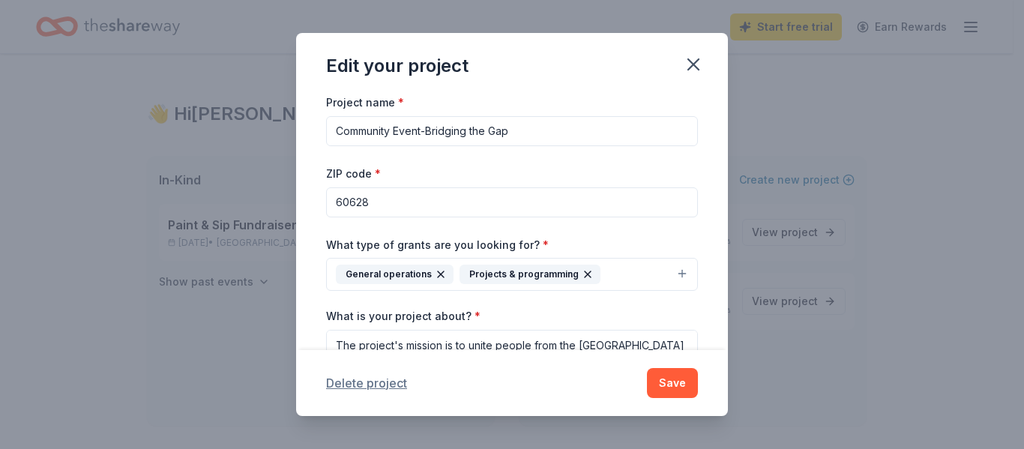
click at [384, 388] on button "Delete project" at bounding box center [366, 383] width 81 height 18
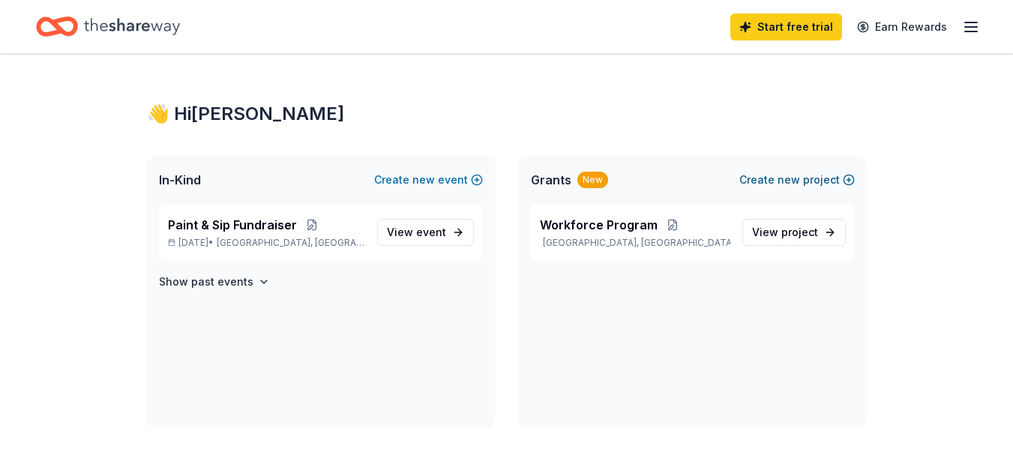
click at [792, 178] on span "new" at bounding box center [788, 180] width 22 height 18
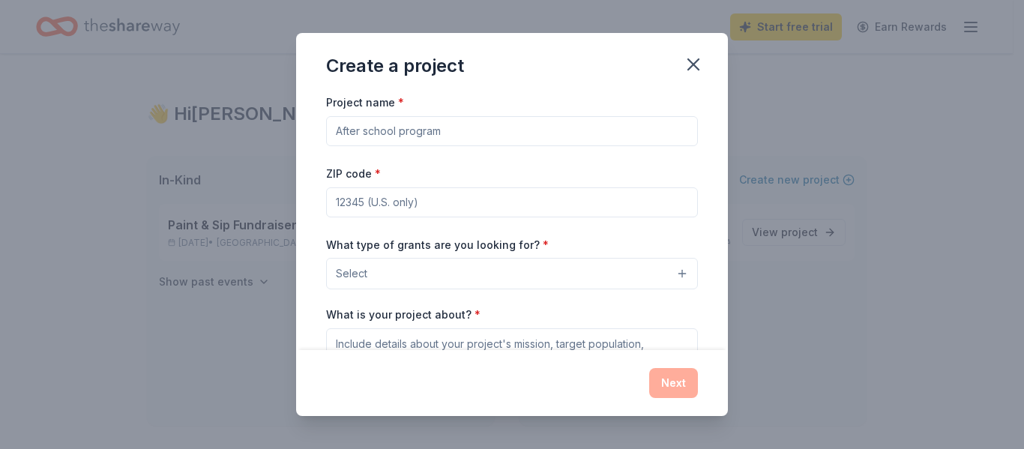
click at [537, 133] on input "Project name *" at bounding box center [512, 131] width 372 height 30
type input "Paint & Sip Fundraiser"
click at [470, 205] on input "ZIP code *" at bounding box center [512, 202] width 372 height 30
type input "60628"
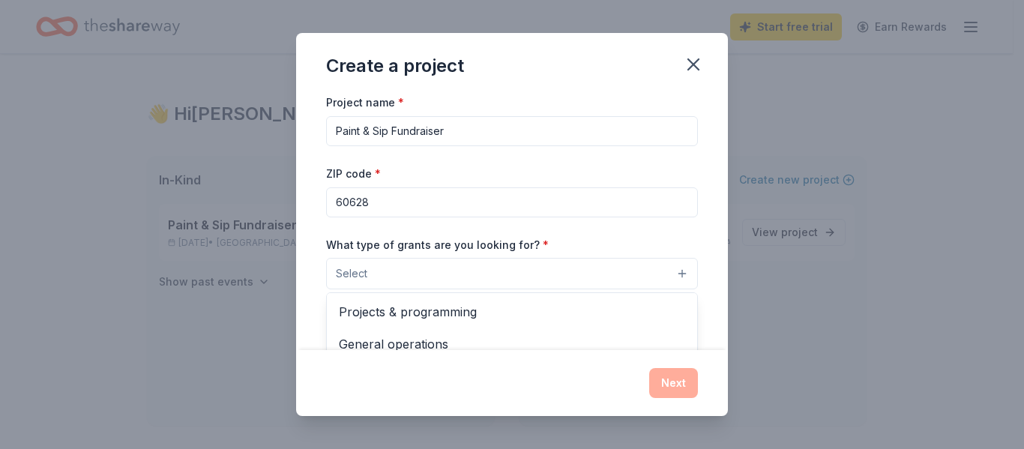
click at [448, 275] on button "Select" at bounding box center [512, 273] width 372 height 31
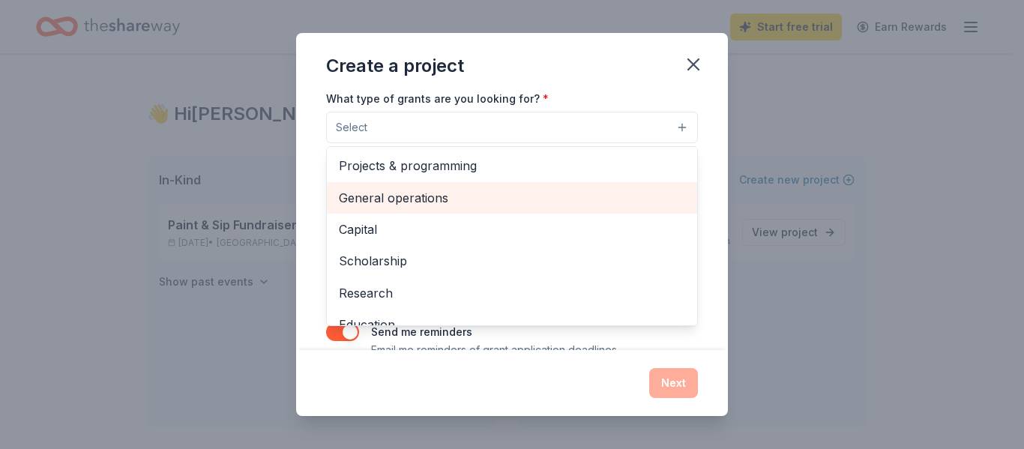
click at [404, 201] on span "General operations" at bounding box center [512, 197] width 346 height 19
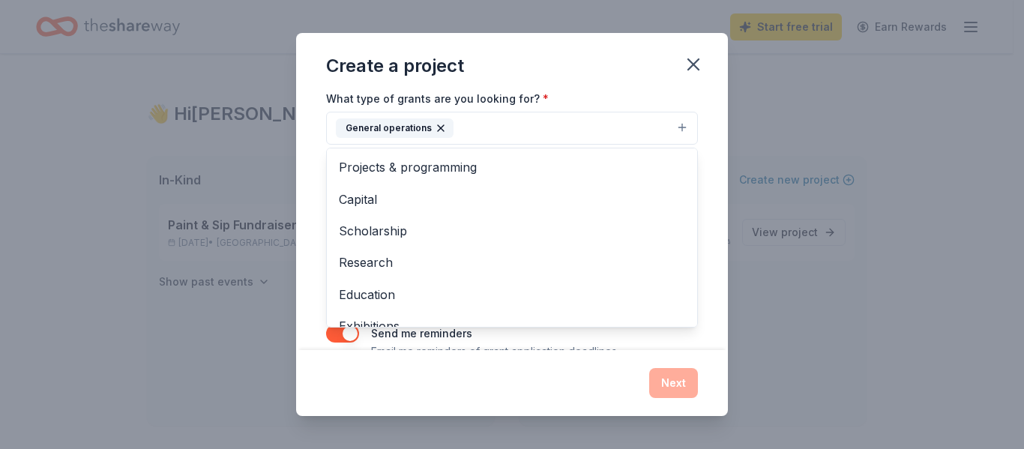
click at [699, 156] on div "Project name * Paint & Sip Fundraiser ZIP code * 60628 What type of grants are …" at bounding box center [512, 221] width 432 height 256
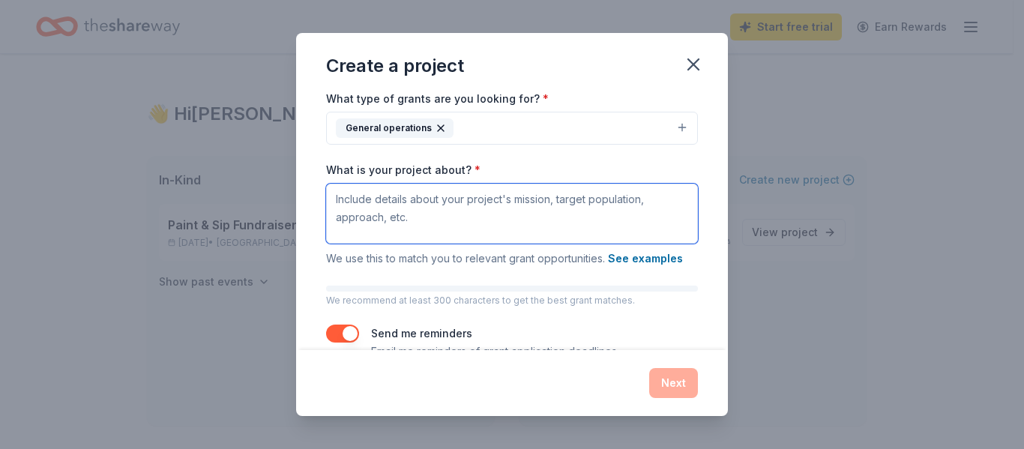
click at [593, 208] on textarea "What is your project about? *" at bounding box center [512, 214] width 372 height 60
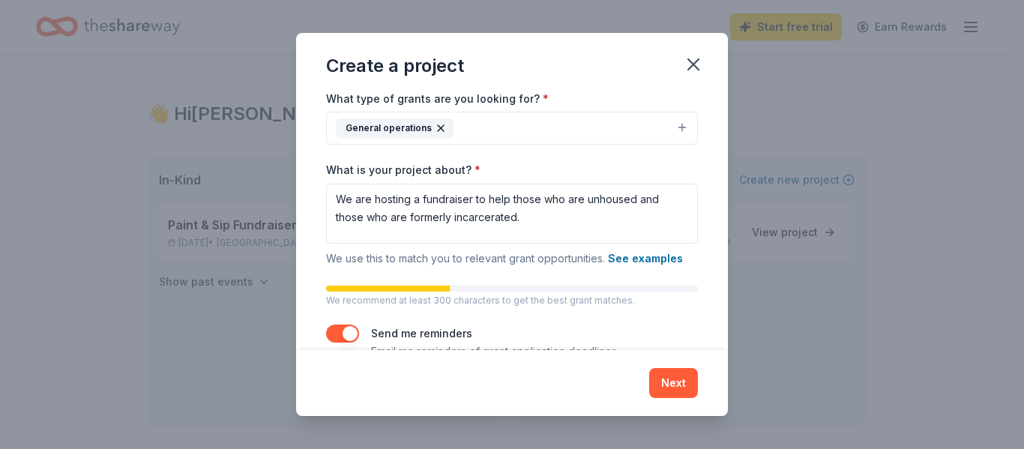
scroll to position [181, 0]
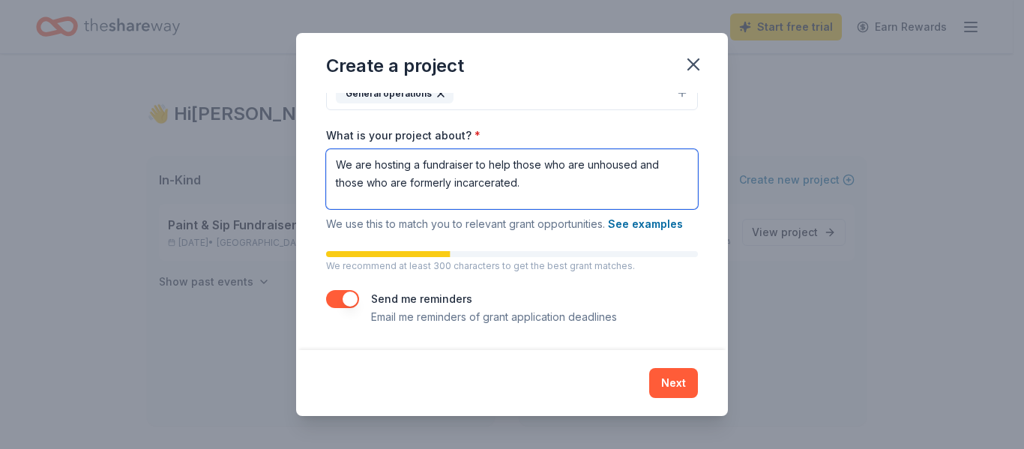
click at [536, 192] on textarea "We are hosting a fundraiser to help those who are unhoused and those who are fo…" at bounding box center [512, 179] width 372 height 60
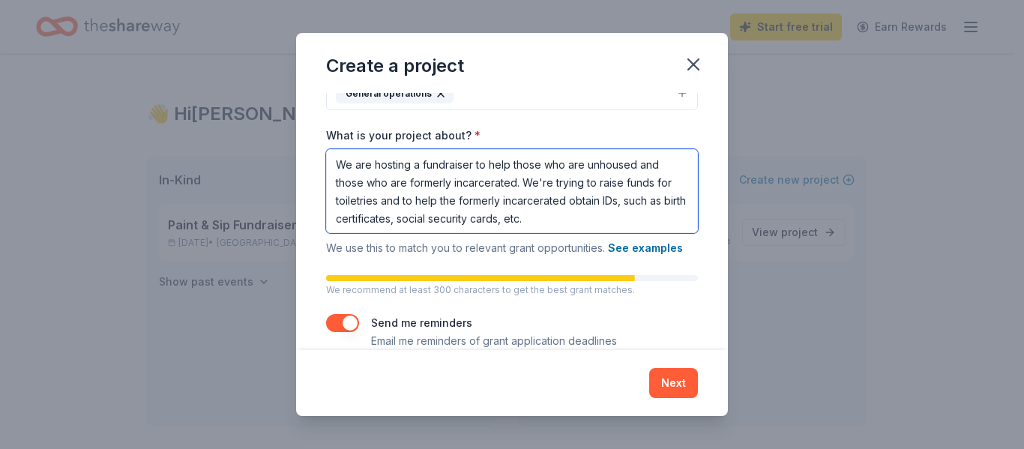
type textarea "We are hosting a fundraiser to help those who are unhoused and those who are fo…"
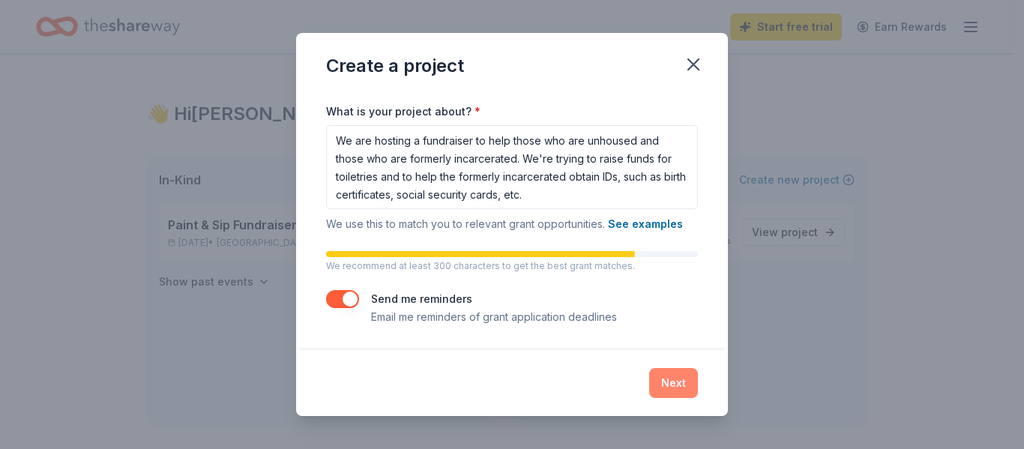
click at [679, 378] on button "Next" at bounding box center [673, 383] width 49 height 30
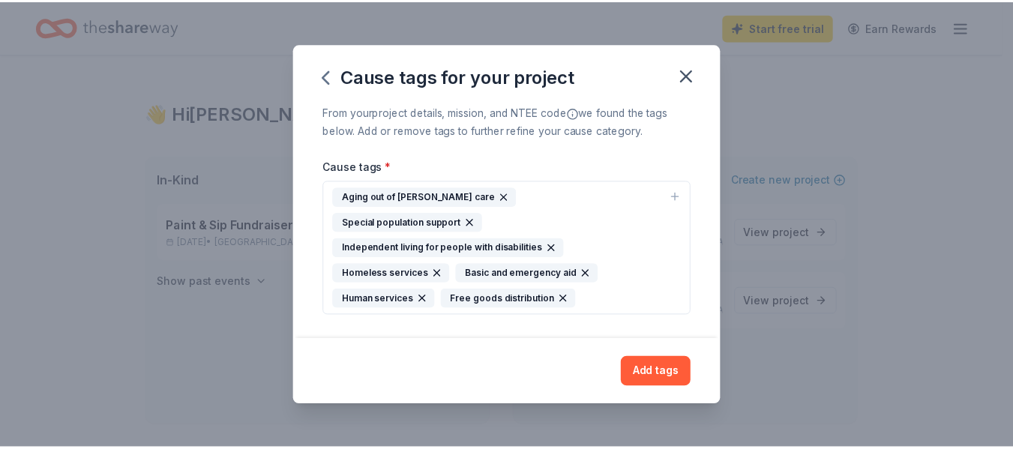
scroll to position [0, 0]
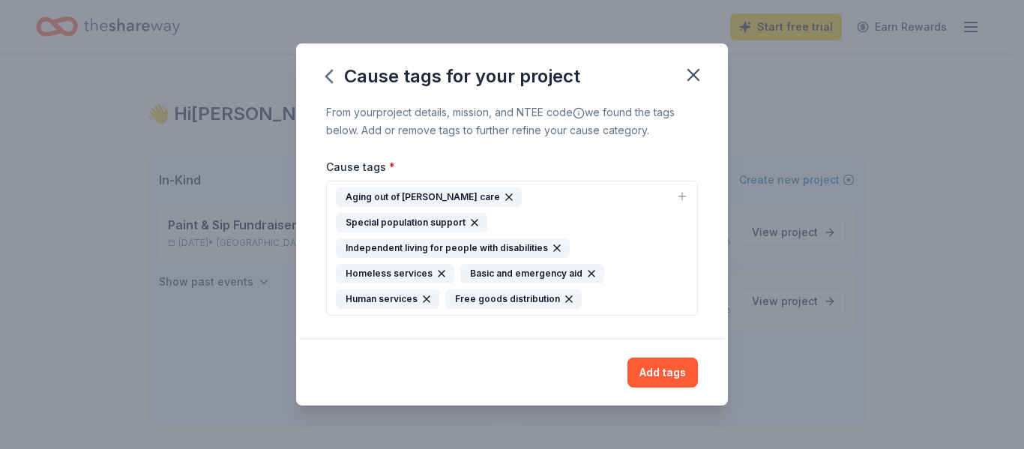
click at [506, 200] on icon "button" at bounding box center [509, 197] width 6 height 6
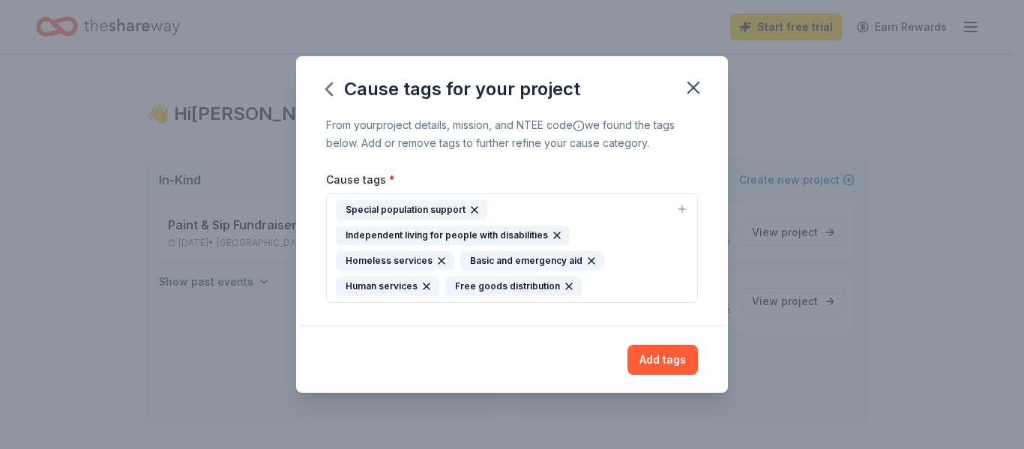
click at [555, 234] on icon "button" at bounding box center [557, 235] width 12 height 12
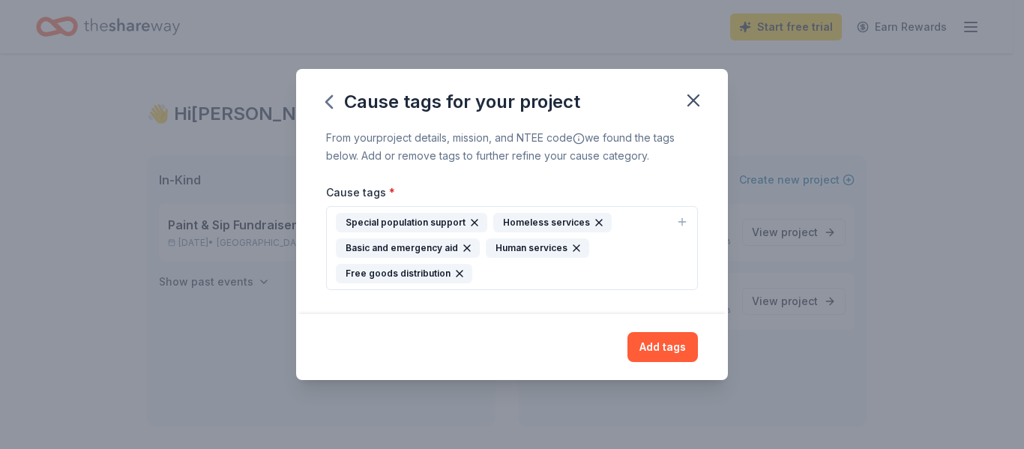
click at [463, 245] on icon "button" at bounding box center [467, 248] width 12 height 12
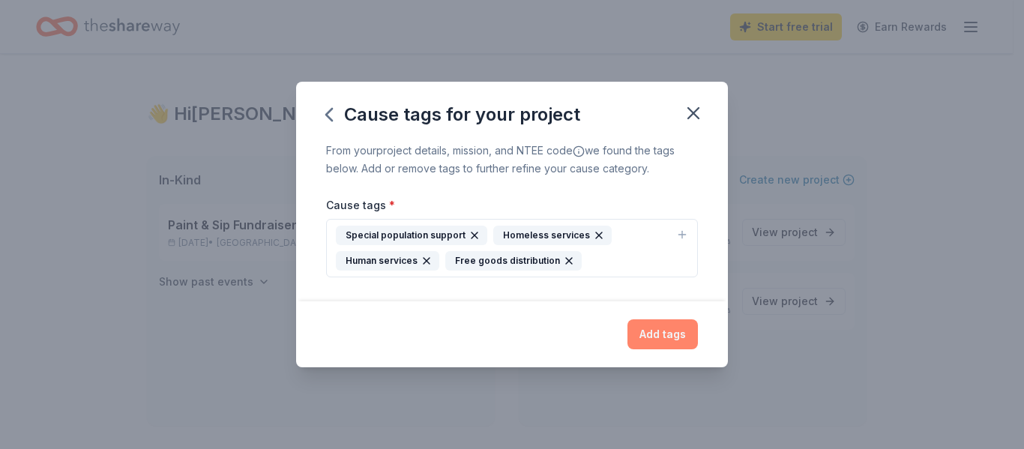
click at [670, 337] on button "Add tags" at bounding box center [662, 334] width 70 height 30
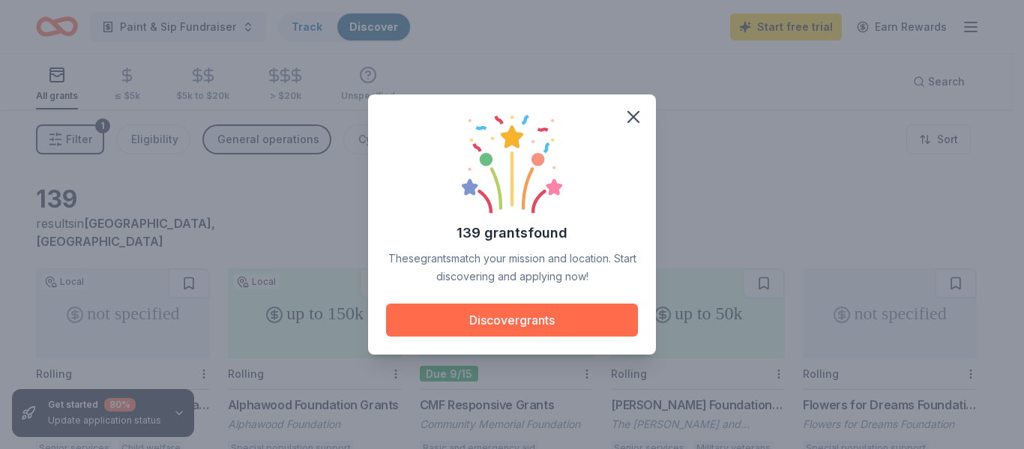
click at [537, 318] on button "Discover grants" at bounding box center [512, 320] width 252 height 33
